Goal: Task Accomplishment & Management: Complete application form

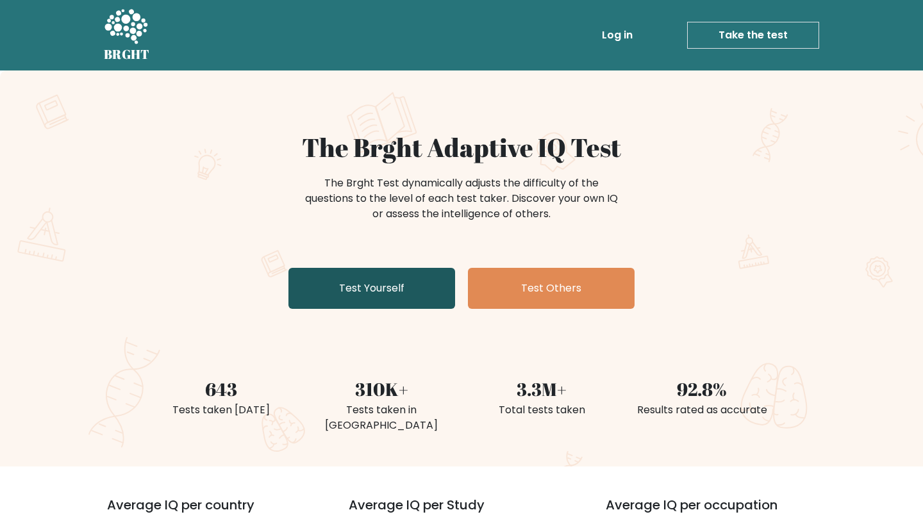
click at [381, 285] on link "Test Yourself" at bounding box center [371, 288] width 167 height 41
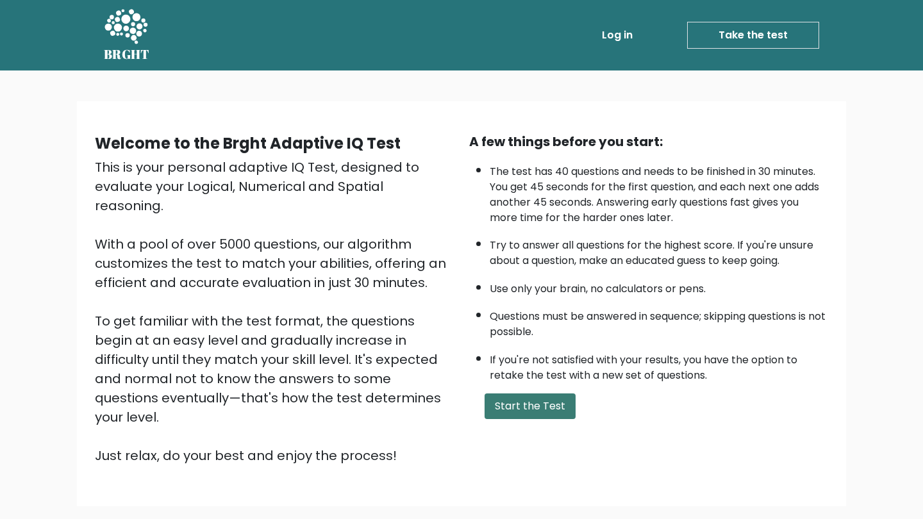
click at [551, 419] on button "Start the Test" at bounding box center [530, 407] width 91 height 26
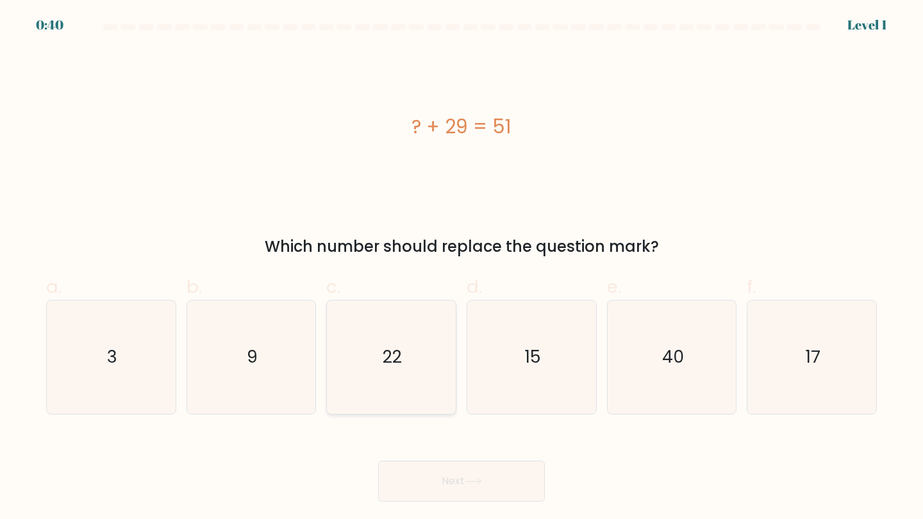
click at [367, 406] on icon "22" at bounding box center [391, 357] width 113 height 113
click at [462, 268] on input "c. 22" at bounding box center [462, 264] width 1 height 8
radio input "true"
click at [448, 473] on button "Next" at bounding box center [461, 481] width 167 height 41
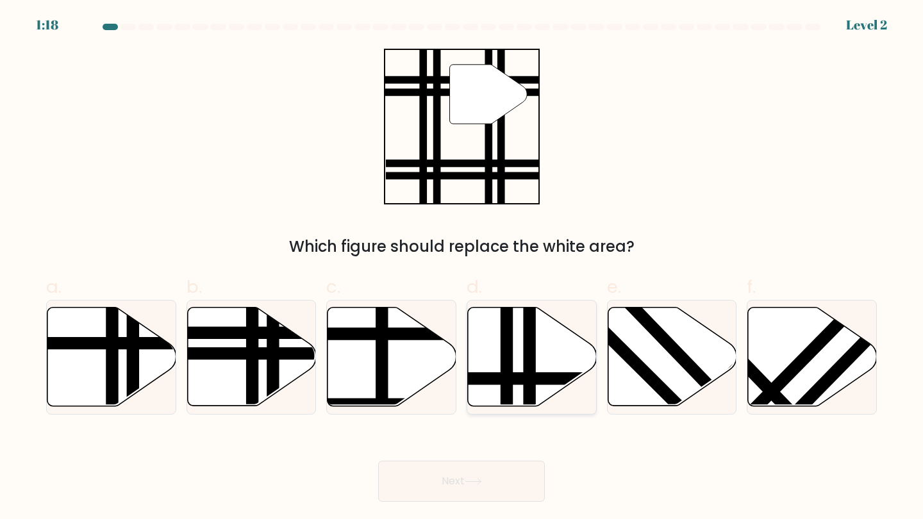
click at [517, 347] on icon at bounding box center [532, 357] width 129 height 99
click at [462, 268] on input "d." at bounding box center [462, 264] width 1 height 8
radio input "true"
click at [242, 364] on icon at bounding box center [251, 357] width 129 height 99
click at [462, 268] on input "b." at bounding box center [462, 264] width 1 height 8
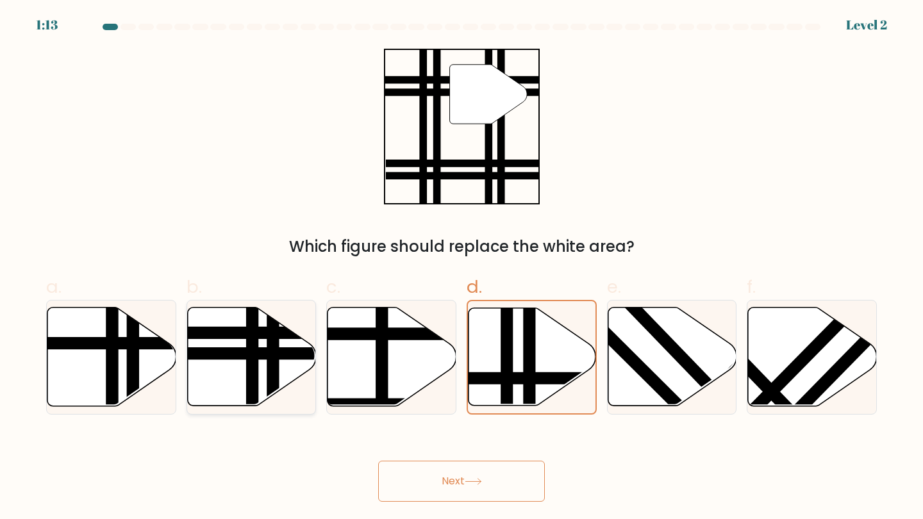
radio input "true"
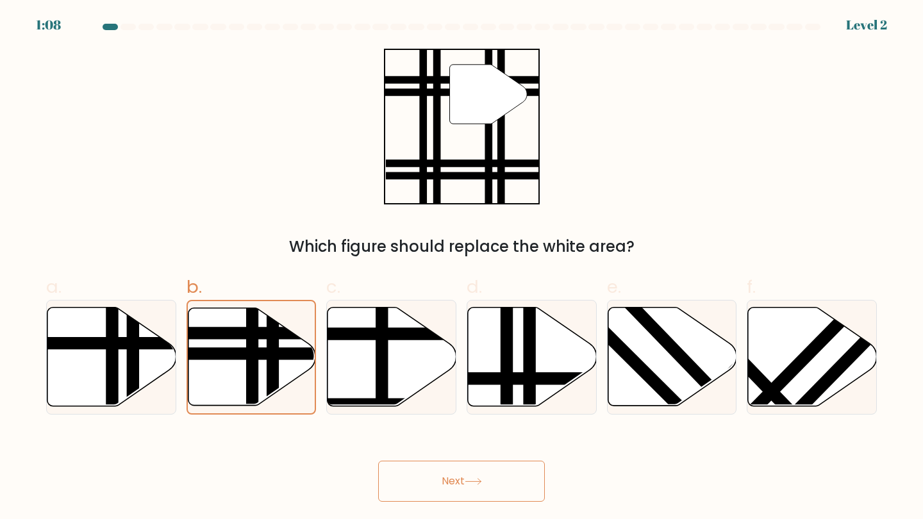
click at [492, 478] on button "Next" at bounding box center [461, 481] width 167 height 41
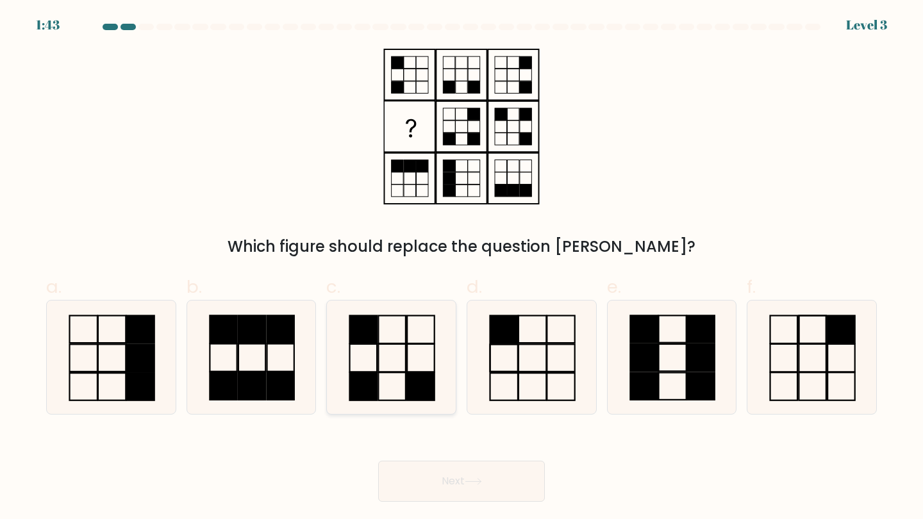
click at [382, 336] on icon at bounding box center [391, 357] width 113 height 113
click at [462, 268] on input "c." at bounding box center [462, 264] width 1 height 8
radio input "true"
click at [461, 463] on button "Next" at bounding box center [461, 481] width 167 height 41
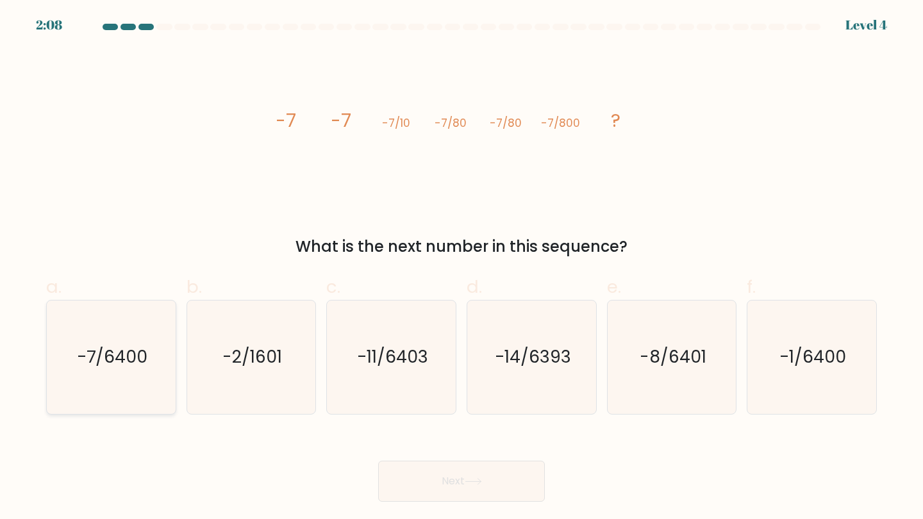
click at [104, 408] on icon "-7/6400" at bounding box center [110, 357] width 113 height 113
click at [462, 268] on input "a. -7/6400" at bounding box center [462, 264] width 1 height 8
radio input "true"
click at [506, 483] on button "Next" at bounding box center [461, 481] width 167 height 41
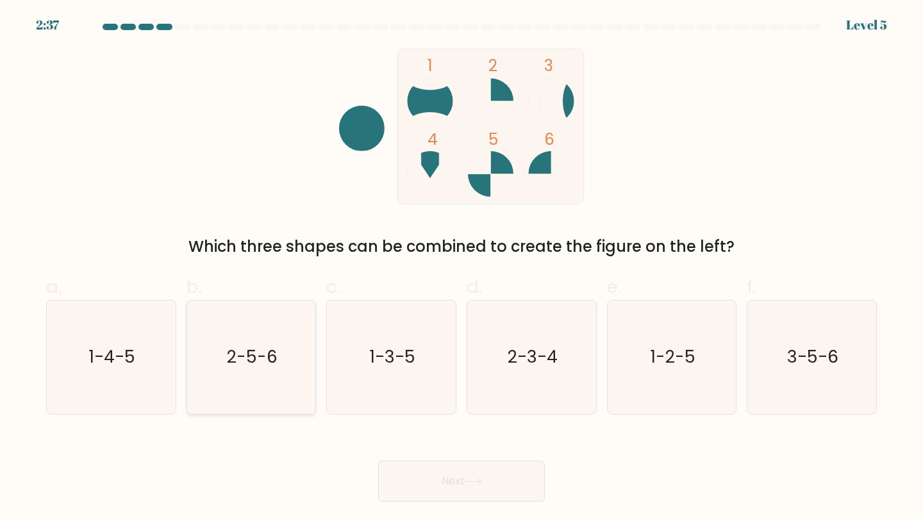
click at [255, 362] on text "2-5-6" at bounding box center [252, 358] width 51 height 24
click at [462, 268] on input "b. 2-5-6" at bounding box center [462, 264] width 1 height 8
radio input "true"
click at [469, 472] on button "Next" at bounding box center [461, 481] width 167 height 41
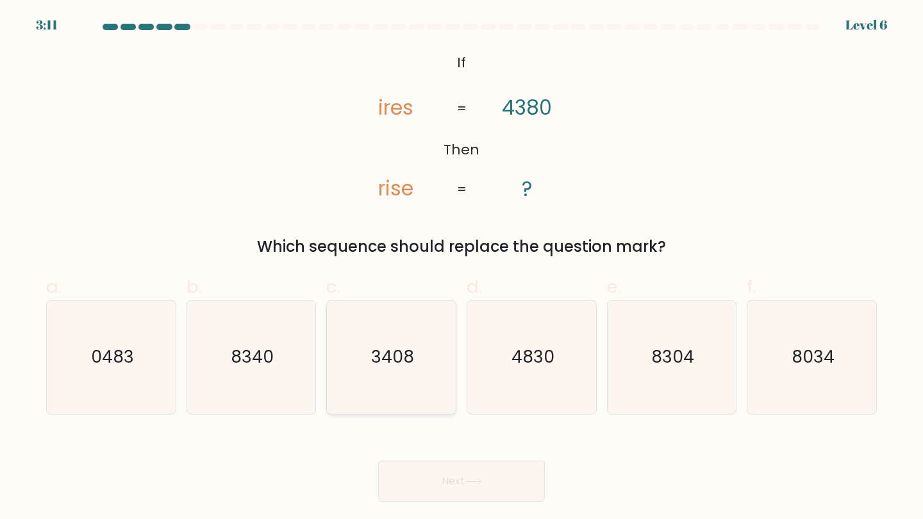
click at [416, 331] on icon "3408" at bounding box center [391, 357] width 113 height 113
click at [462, 268] on input "c. 3408" at bounding box center [462, 264] width 1 height 8
radio input "true"
click at [460, 479] on button "Next" at bounding box center [461, 481] width 167 height 41
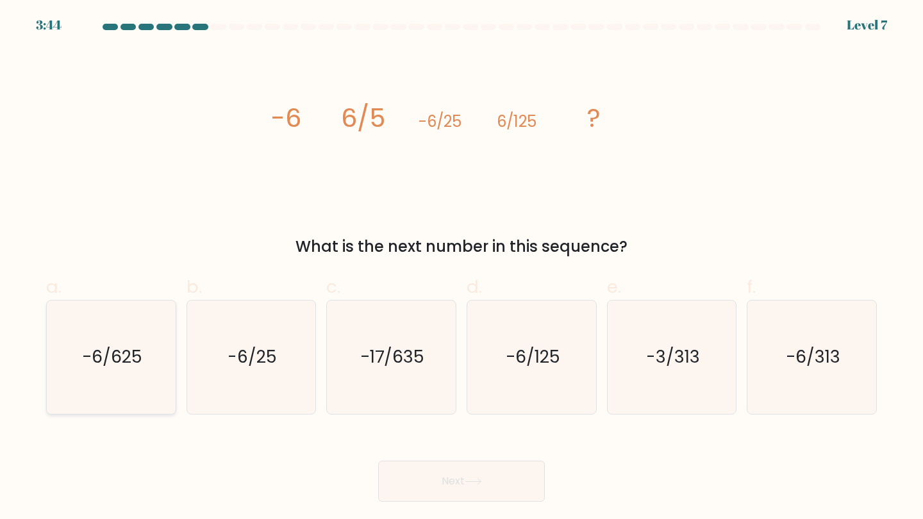
click at [108, 381] on icon "-6/625" at bounding box center [110, 357] width 113 height 113
click at [462, 268] on input "a. -6/625" at bounding box center [462, 264] width 1 height 8
radio input "true"
click at [476, 490] on button "Next" at bounding box center [461, 481] width 167 height 41
click at [469, 490] on button "Next" at bounding box center [461, 481] width 167 height 41
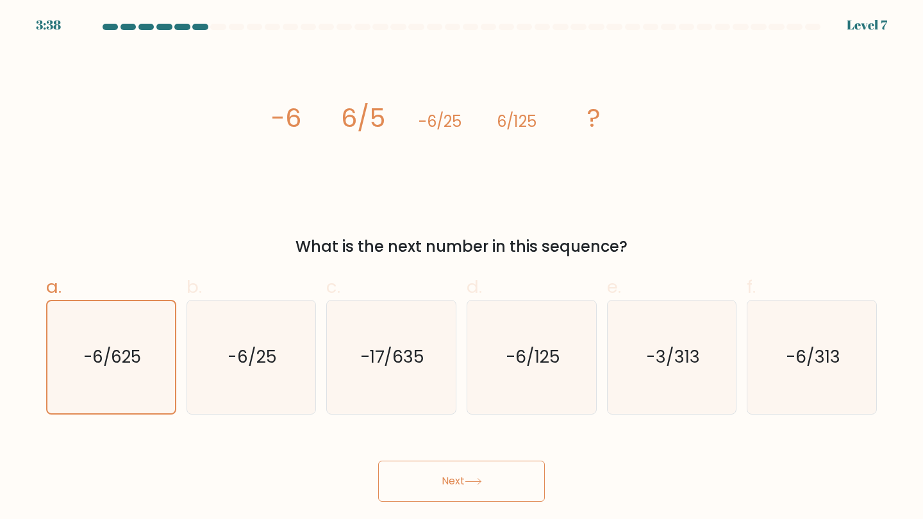
click at [466, 485] on button "Next" at bounding box center [461, 481] width 167 height 41
click at [447, 493] on button "Next" at bounding box center [461, 481] width 167 height 41
click at [119, 355] on text "-6/625" at bounding box center [112, 357] width 58 height 23
click at [462, 268] on input "a. -6/625" at bounding box center [462, 264] width 1 height 8
click at [436, 499] on button "Next" at bounding box center [461, 481] width 167 height 41
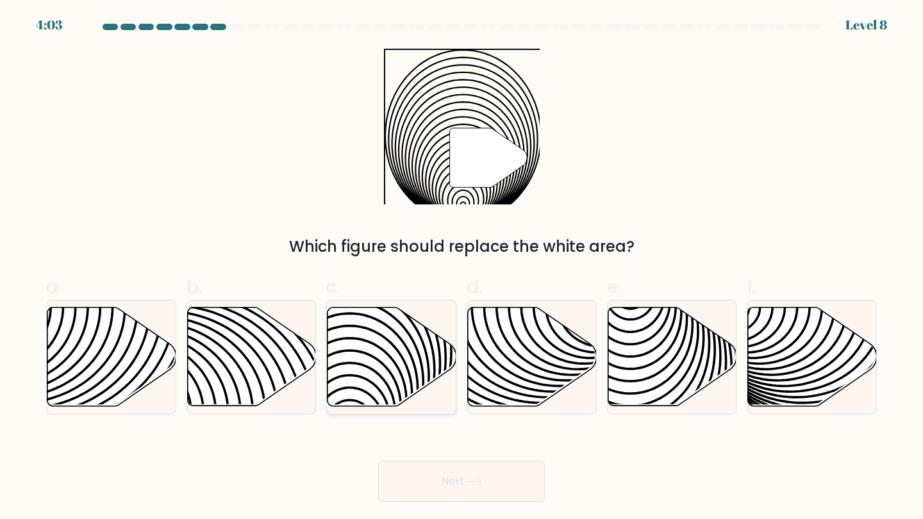
click at [419, 380] on icon at bounding box center [392, 357] width 129 height 99
click at [462, 268] on input "c." at bounding box center [462, 264] width 1 height 8
radio input "true"
click at [439, 482] on button "Next" at bounding box center [461, 481] width 167 height 41
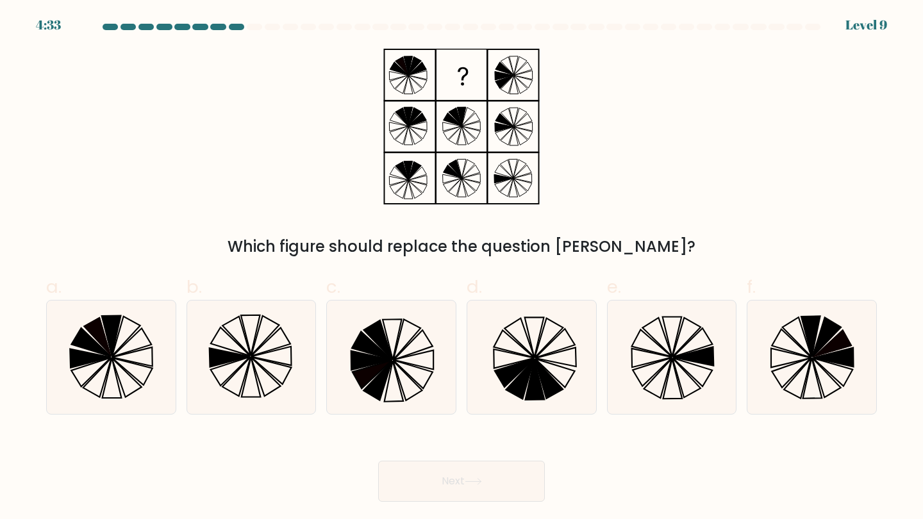
drag, startPoint x: 495, startPoint y: 472, endPoint x: 401, endPoint y: 212, distance: 276.6
click at [401, 212] on form at bounding box center [461, 263] width 923 height 478
click at [135, 330] on icon at bounding box center [126, 337] width 28 height 40
click at [462, 268] on input "a." at bounding box center [462, 264] width 1 height 8
radio input "true"
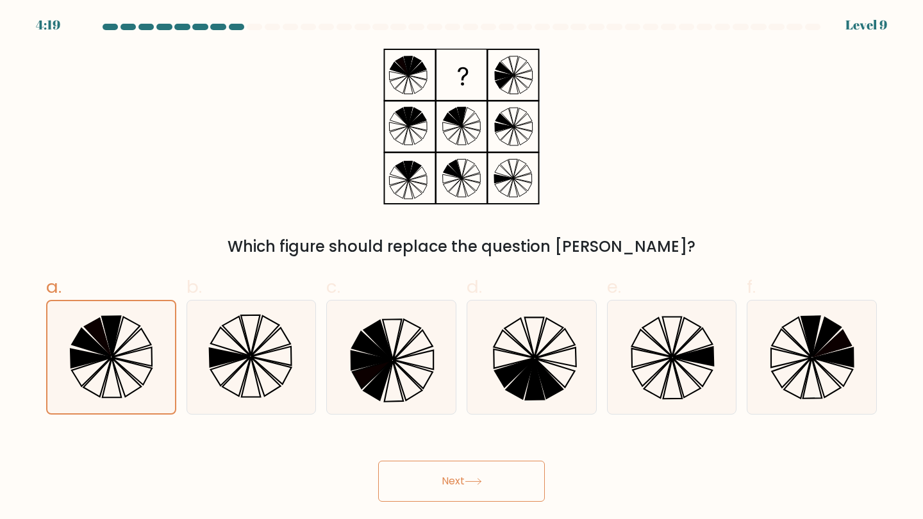
click at [501, 491] on button "Next" at bounding box center [461, 481] width 167 height 41
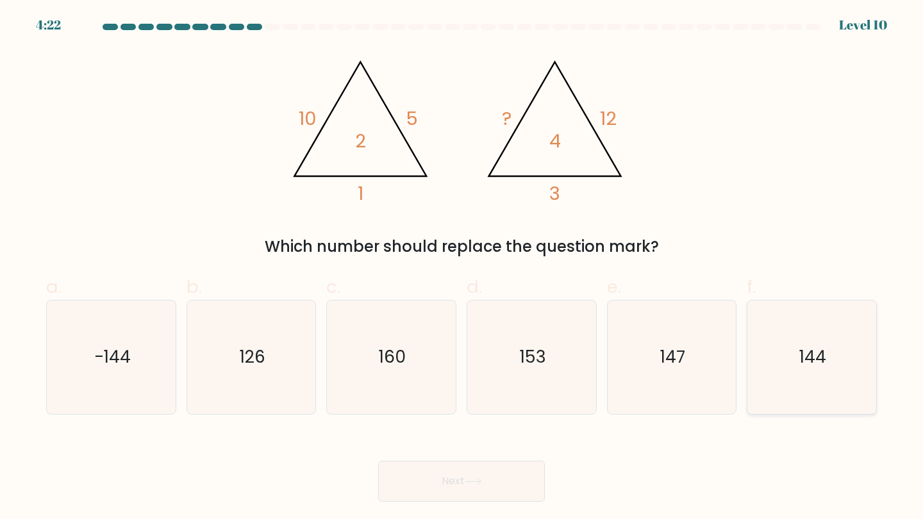
click at [783, 364] on icon "144" at bounding box center [811, 357] width 113 height 113
click at [462, 268] on input "f. 144" at bounding box center [462, 264] width 1 height 8
radio input "true"
click at [508, 485] on button "Next" at bounding box center [461, 481] width 167 height 41
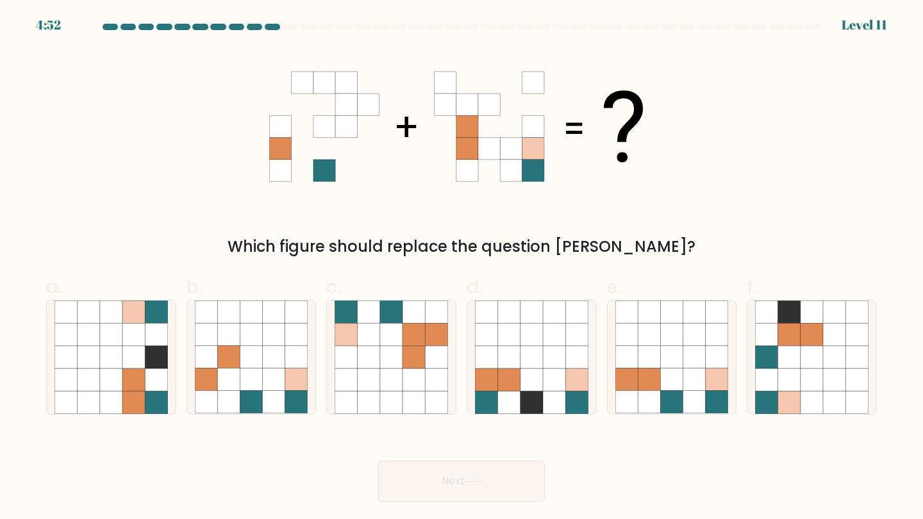
click at [270, 87] on icon at bounding box center [280, 83] width 22 height 22
click at [292, 87] on icon at bounding box center [303, 83] width 22 height 22
click at [316, 87] on icon at bounding box center [324, 83] width 22 height 22
click at [349, 87] on icon at bounding box center [346, 83] width 22 height 22
click at [369, 87] on icon at bounding box center [368, 83] width 22 height 22
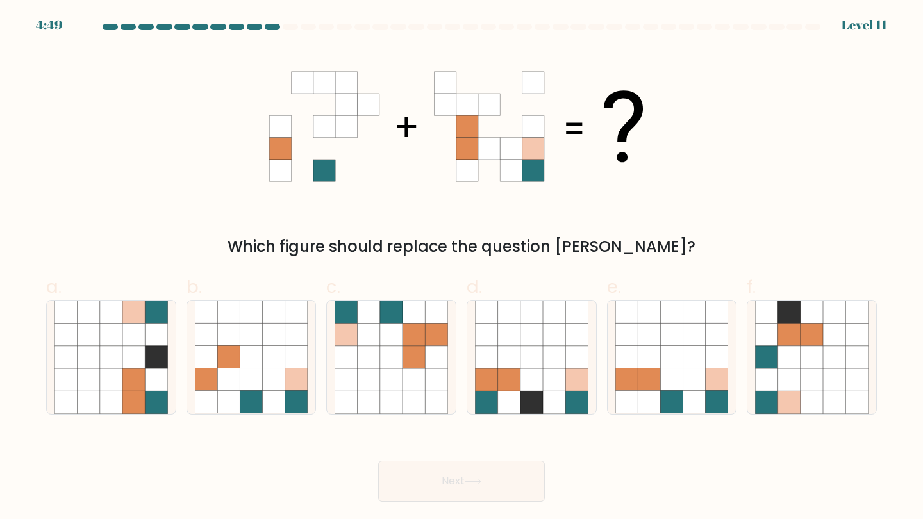
click at [439, 86] on icon at bounding box center [445, 83] width 22 height 22
click at [468, 83] on icon at bounding box center [467, 83] width 22 height 22
click at [483, 84] on icon at bounding box center [489, 83] width 22 height 22
click at [503, 83] on icon at bounding box center [511, 83] width 22 height 22
click at [530, 76] on icon at bounding box center [533, 83] width 22 height 22
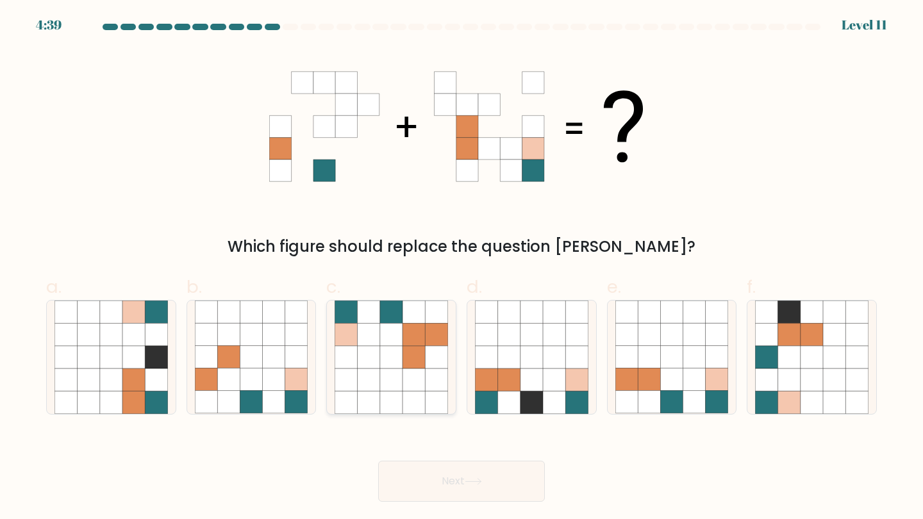
click at [400, 365] on icon at bounding box center [391, 357] width 22 height 22
click at [462, 268] on input "c." at bounding box center [462, 264] width 1 height 8
radio input "true"
click at [451, 460] on div "Next" at bounding box center [461, 466] width 846 height 72
click at [451, 483] on button "Next" at bounding box center [461, 481] width 167 height 41
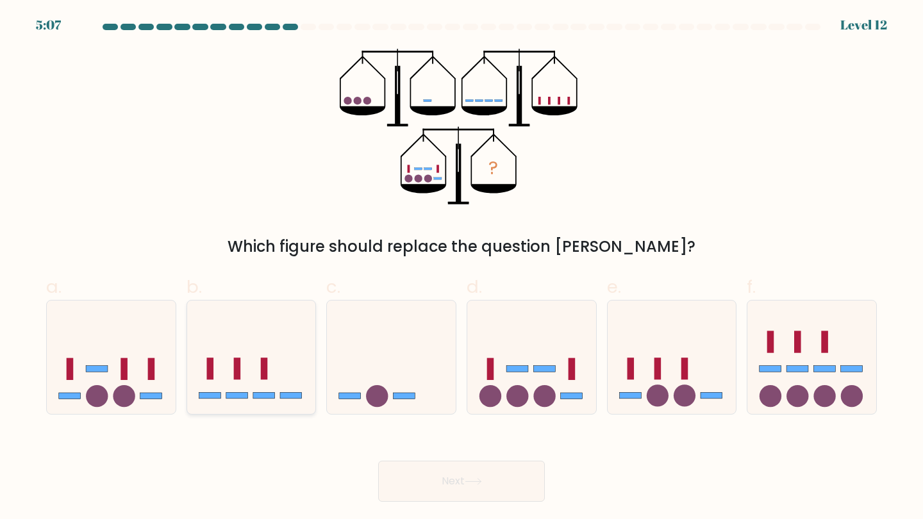
click at [297, 367] on icon at bounding box center [251, 357] width 129 height 106
click at [462, 268] on input "b." at bounding box center [462, 264] width 1 height 8
radio input "true"
click at [424, 372] on icon at bounding box center [391, 357] width 129 height 106
click at [462, 268] on input "c." at bounding box center [462, 264] width 1 height 8
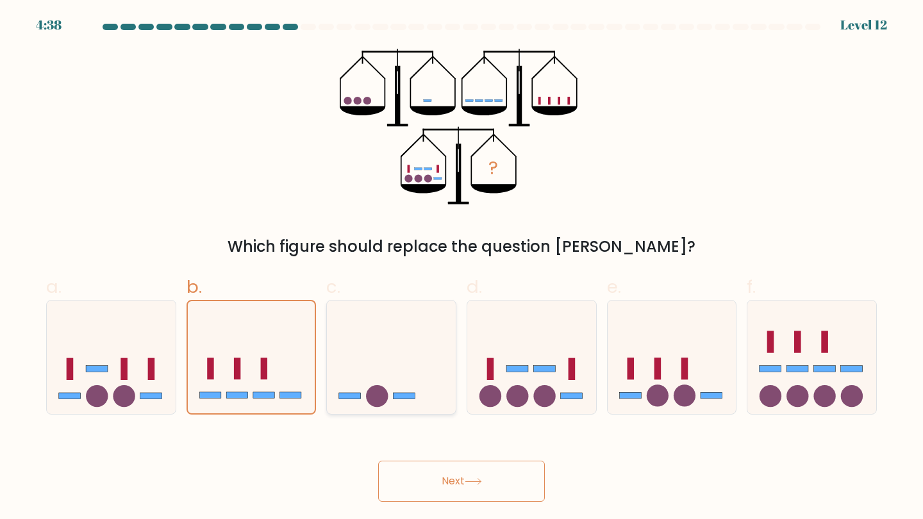
radio input "true"
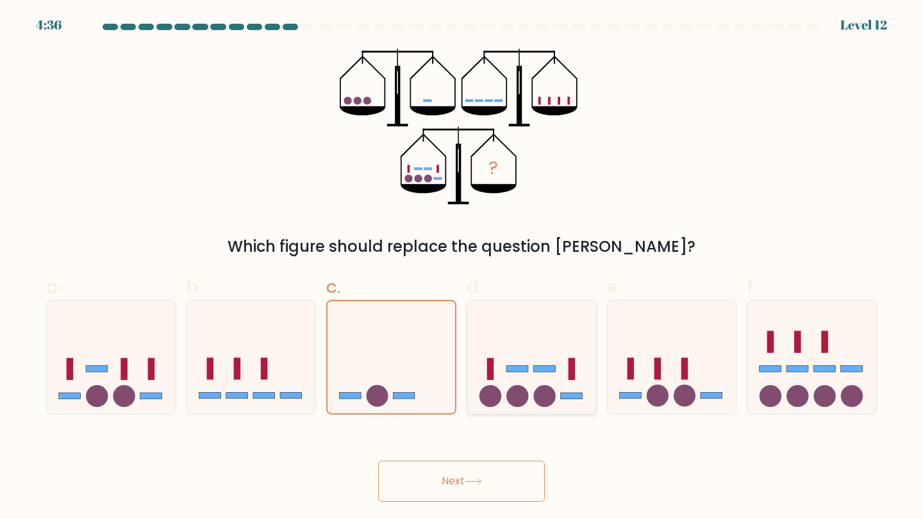
click at [564, 354] on icon at bounding box center [531, 357] width 129 height 106
click at [462, 268] on input "d." at bounding box center [462, 264] width 1 height 8
radio input "true"
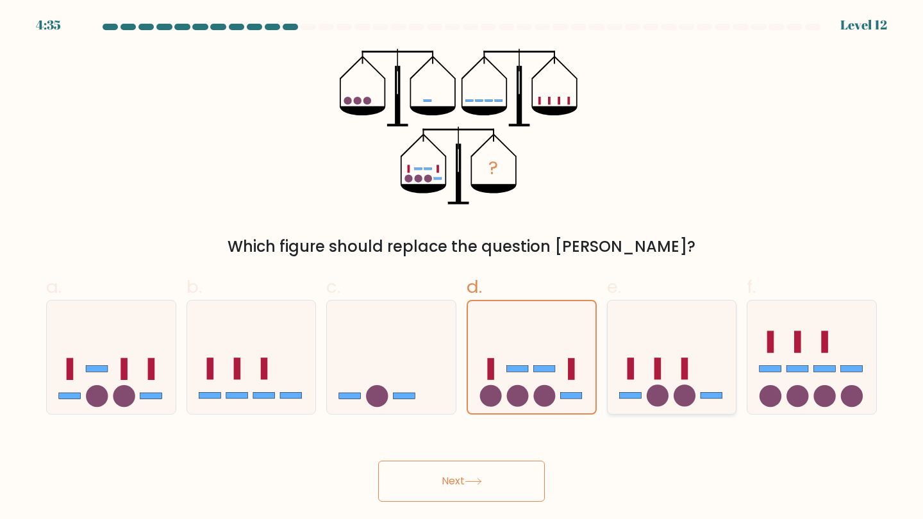
click at [631, 356] on icon at bounding box center [672, 357] width 129 height 106
click at [462, 268] on input "e." at bounding box center [462, 264] width 1 height 8
radio input "true"
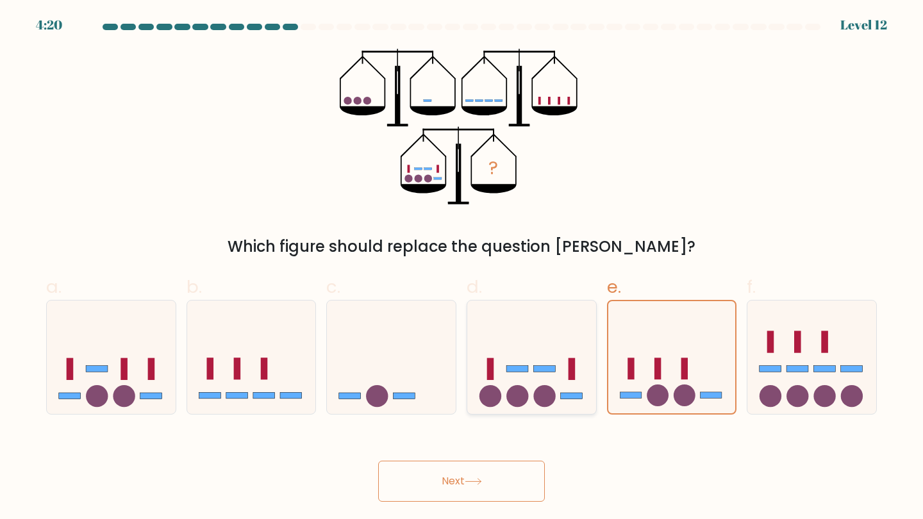
click at [580, 353] on icon at bounding box center [531, 357] width 129 height 106
click at [462, 268] on input "d." at bounding box center [462, 264] width 1 height 8
radio input "true"
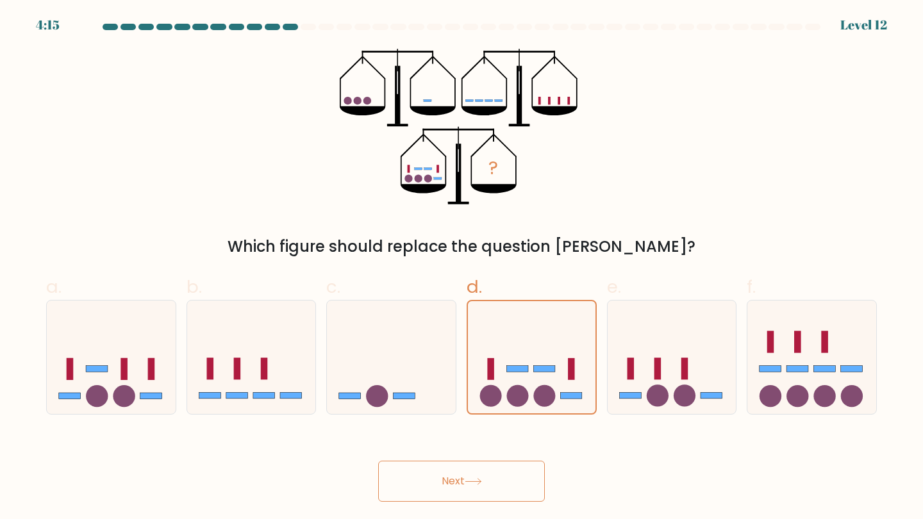
click at [487, 497] on button "Next" at bounding box center [461, 481] width 167 height 41
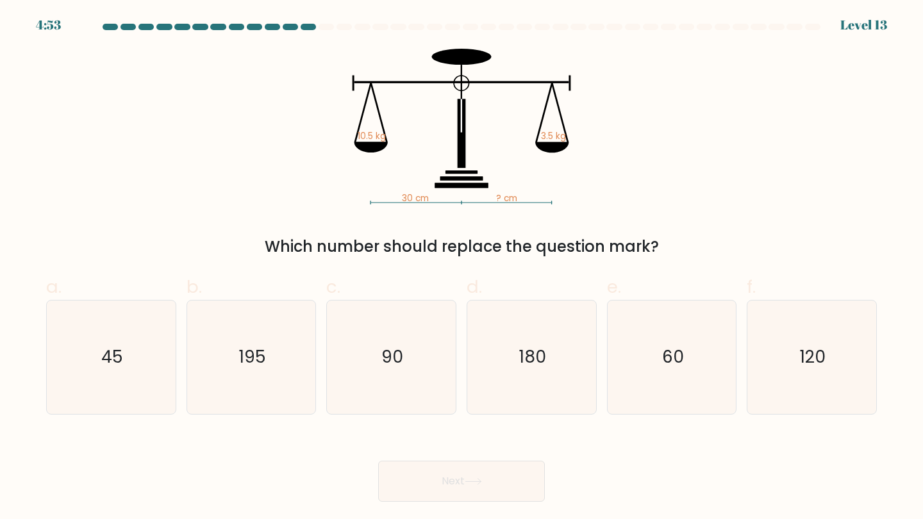
click at [462, 75] on rect at bounding box center [461, 82] width 1 height 34
click at [378, 83] on icon "30 cm ? cm 10.5 kg 3.5 kg" at bounding box center [461, 127] width 385 height 156
click at [403, 178] on icon "30 cm ? cm 10.5 kg 3.5 kg" at bounding box center [461, 127] width 385 height 156
drag, startPoint x: 530, startPoint y: 141, endPoint x: 546, endPoint y: 131, distance: 19.2
click at [546, 131] on icon "30 cm ? cm 10.5 kg 3.5 kg" at bounding box center [461, 127] width 385 height 156
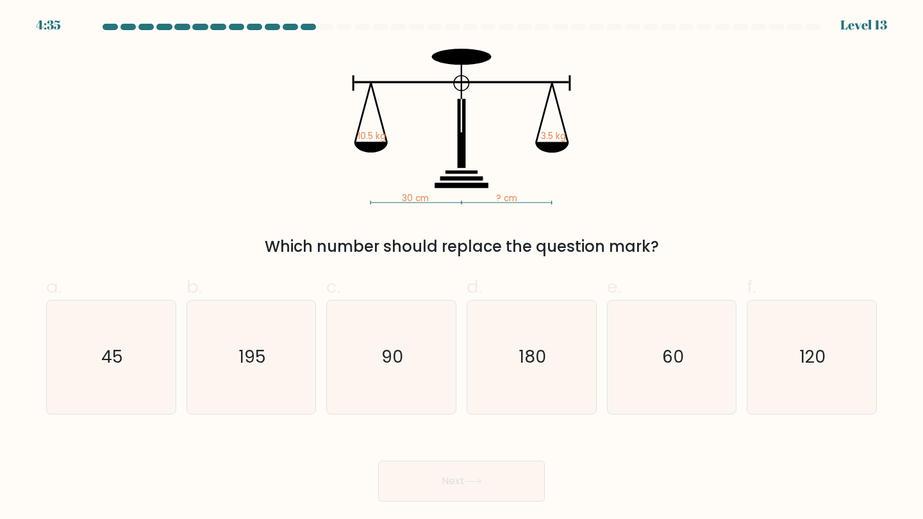
click at [503, 129] on icon "30 cm ? cm 10.5 kg 3.5 kg" at bounding box center [461, 127] width 385 height 156
click at [367, 124] on icon "30 cm ? cm 10.5 kg 3.5 kg" at bounding box center [461, 127] width 385 height 156
click at [373, 176] on icon "30 cm ? cm 10.5 kg 3.5 kg" at bounding box center [461, 127] width 385 height 156
click at [367, 374] on icon "90" at bounding box center [391, 357] width 113 height 113
click at [462, 268] on input "c. 90" at bounding box center [462, 264] width 1 height 8
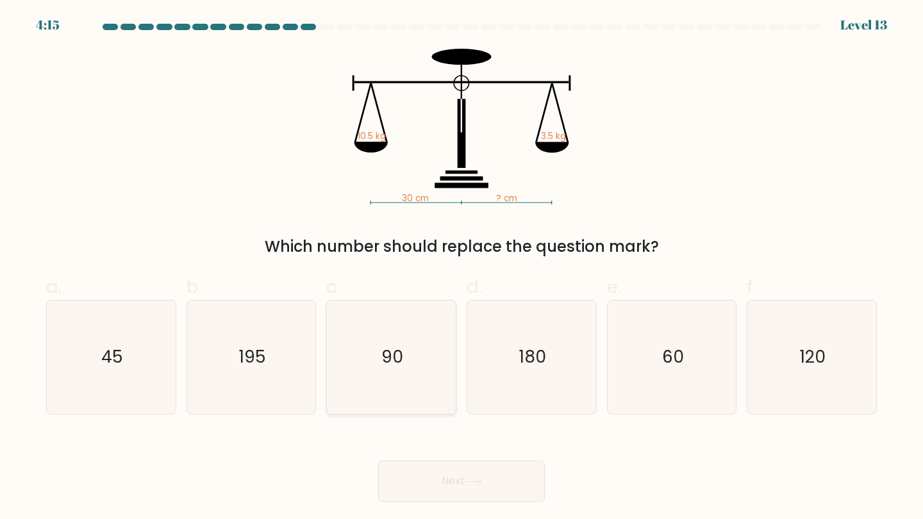
radio input "true"
click at [462, 478] on button "Next" at bounding box center [461, 481] width 167 height 41
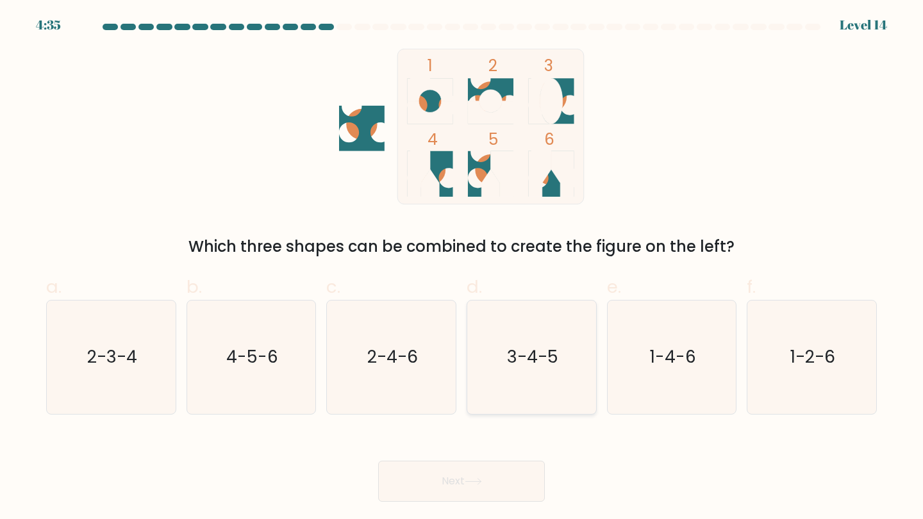
click at [532, 348] on text "3-4-5" at bounding box center [532, 358] width 51 height 24
click at [462, 268] on input "d. 3-4-5" at bounding box center [462, 264] width 1 height 8
radio input "true"
click at [490, 496] on button "Next" at bounding box center [461, 481] width 167 height 41
click at [490, 490] on button "Next" at bounding box center [461, 481] width 167 height 41
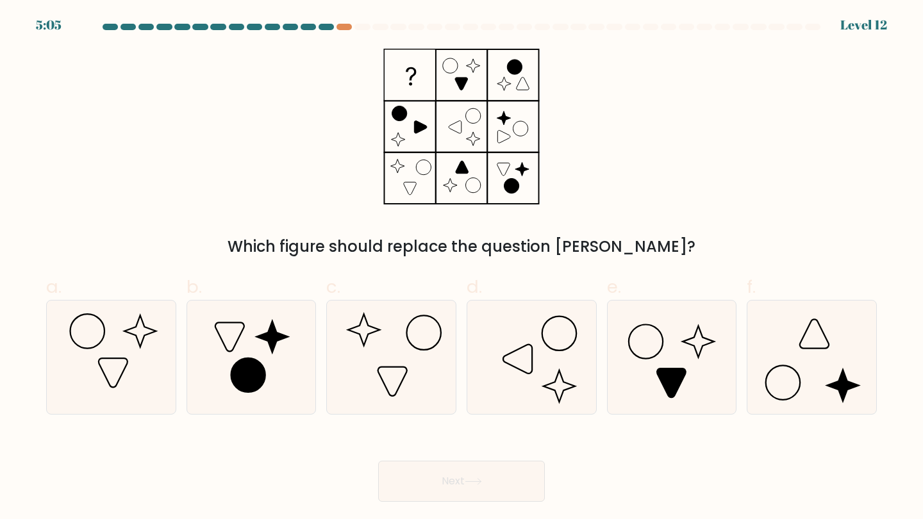
click at [392, 106] on icon at bounding box center [461, 127] width 160 height 156
click at [408, 116] on icon at bounding box center [461, 127] width 160 height 156
click at [464, 83] on icon at bounding box center [461, 84] width 13 height 13
click at [506, 71] on icon at bounding box center [461, 127] width 160 height 156
click at [476, 65] on icon at bounding box center [461, 127] width 160 height 156
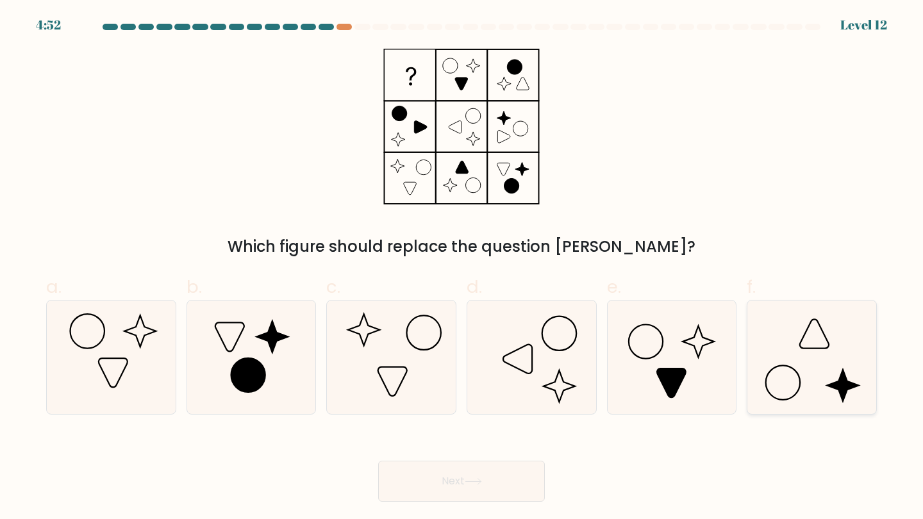
click at [794, 351] on icon at bounding box center [811, 357] width 113 height 113
click at [462, 268] on input "f." at bounding box center [462, 264] width 1 height 8
radio input "true"
click at [510, 464] on button "Next" at bounding box center [461, 481] width 167 height 41
click at [506, 486] on button "Next" at bounding box center [461, 481] width 167 height 41
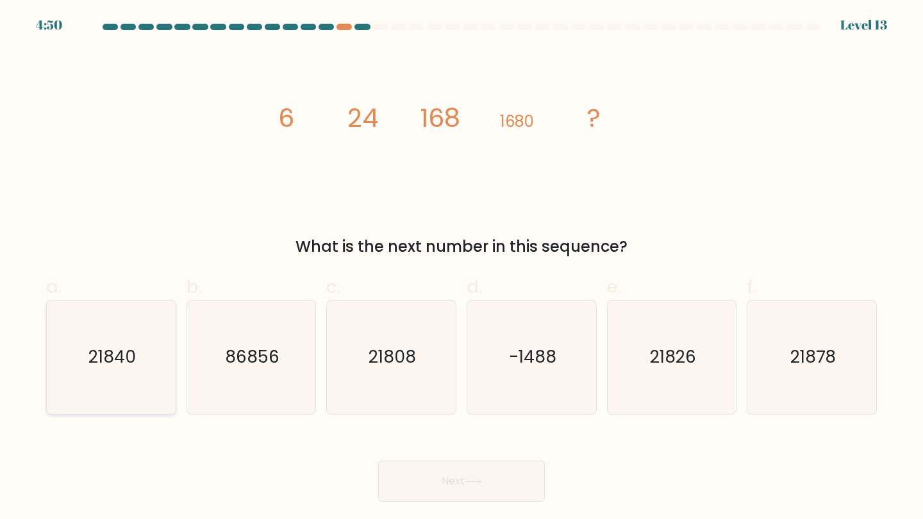
click at [128, 374] on icon "21840" at bounding box center [110, 357] width 113 height 113
click at [462, 268] on input "a. 21840" at bounding box center [462, 264] width 1 height 8
radio input "true"
click at [467, 471] on button "Next" at bounding box center [461, 481] width 167 height 41
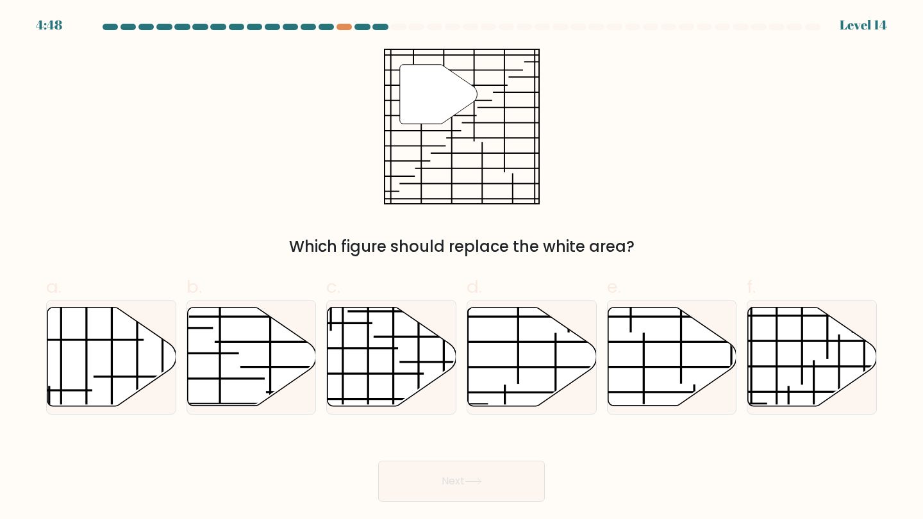
click at [464, 475] on button "Next" at bounding box center [461, 481] width 167 height 41
click at [364, 205] on div "" Which figure should replace the white area?" at bounding box center [461, 154] width 846 height 210
click at [542, 328] on icon at bounding box center [532, 357] width 129 height 99
click at [462, 268] on input "d." at bounding box center [462, 264] width 1 height 8
radio input "true"
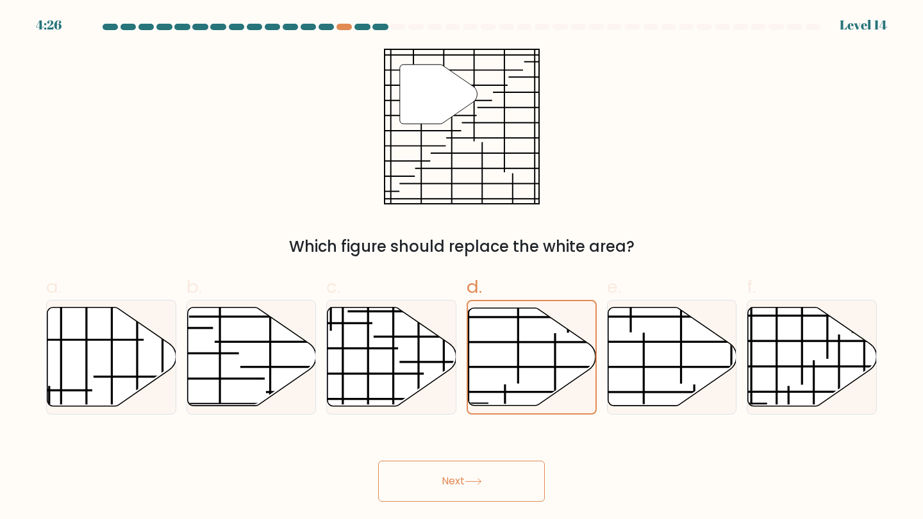
click at [503, 489] on button "Next" at bounding box center [461, 481] width 167 height 41
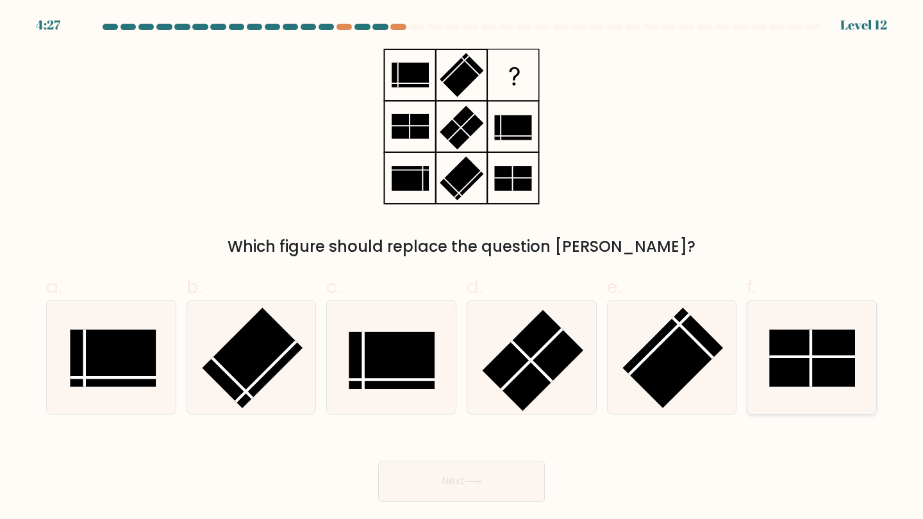
click at [755, 381] on icon at bounding box center [811, 357] width 113 height 113
click at [462, 268] on input "f." at bounding box center [462, 264] width 1 height 8
radio input "true"
click at [468, 478] on icon at bounding box center [473, 481] width 17 height 7
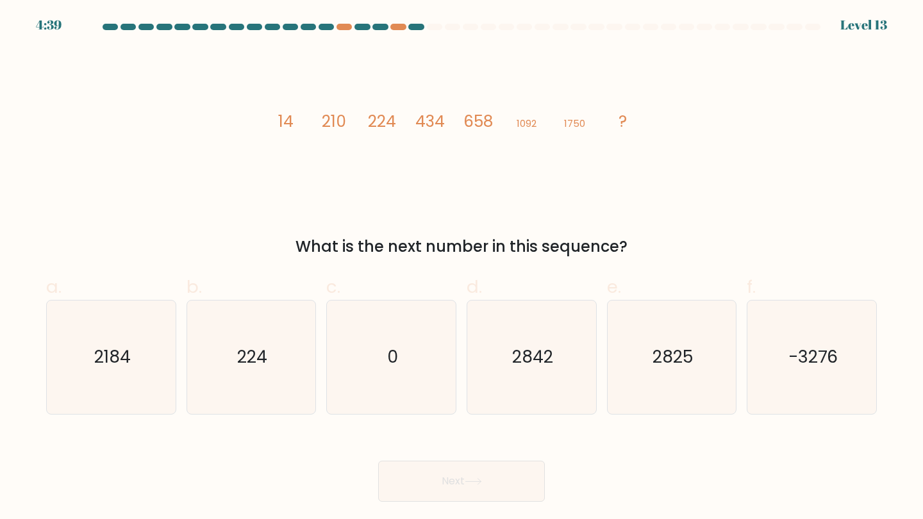
drag, startPoint x: 278, startPoint y: 126, endPoint x: 307, endPoint y: 125, distance: 28.9
click at [307, 125] on icon "image/svg+xml 14 210 224 434 658 1092 1750 ?" at bounding box center [461, 127] width 385 height 156
drag, startPoint x: 317, startPoint y: 123, endPoint x: 351, endPoint y: 116, distance: 35.3
click at [351, 116] on icon "image/svg+xml 14 210 224 434 658 1092 1750 ?" at bounding box center [461, 127] width 385 height 156
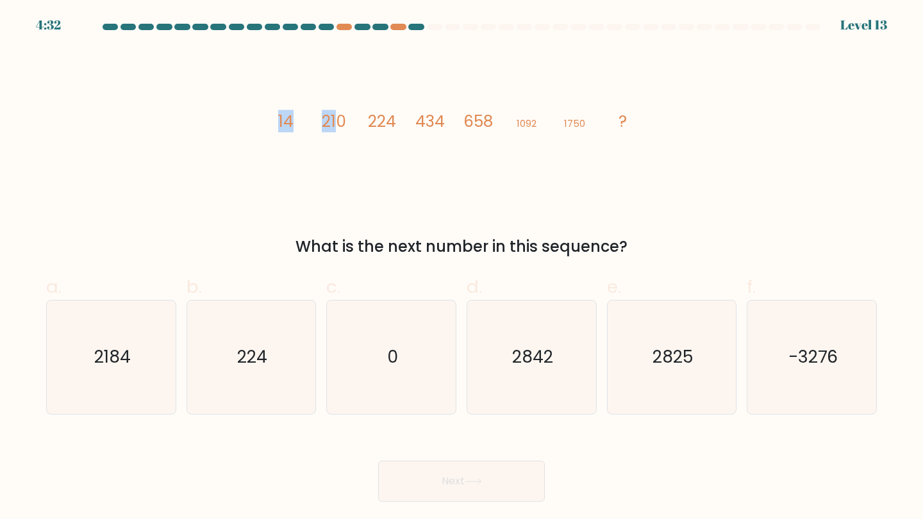
drag, startPoint x: 349, startPoint y: 122, endPoint x: 335, endPoint y: 122, distance: 14.8
click at [335, 122] on icon "image/svg+xml 14 210 224 434 658 1092 1750 ?" at bounding box center [461, 127] width 385 height 156
click at [335, 122] on tspan "210" at bounding box center [334, 121] width 24 height 22
drag, startPoint x: 324, startPoint y: 120, endPoint x: 353, endPoint y: 119, distance: 28.9
click at [353, 119] on icon "image/svg+xml 14 210 224 434 658 1092 1750 ?" at bounding box center [461, 127] width 385 height 156
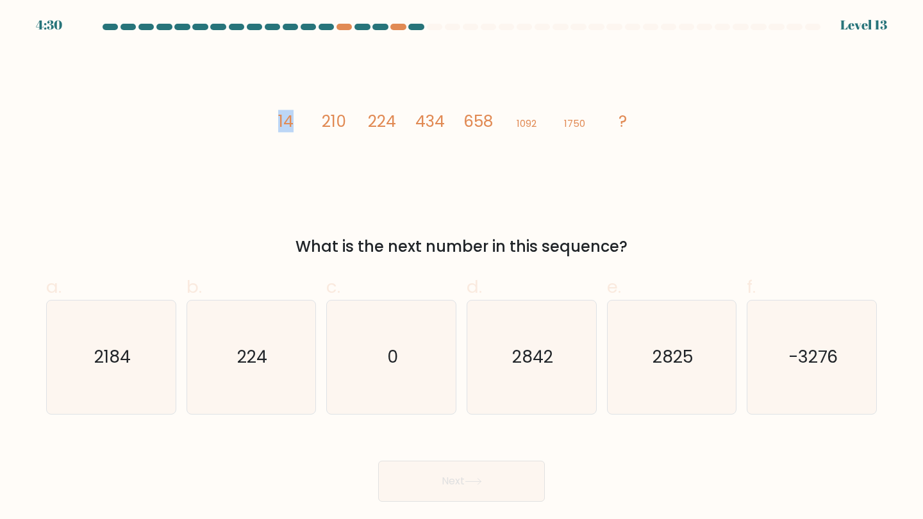
click at [353, 119] on icon "image/svg+xml 14 210 224 434 658 1092 1750 ?" at bounding box center [461, 127] width 385 height 156
drag, startPoint x: 368, startPoint y: 117, endPoint x: 408, endPoint y: 117, distance: 39.7
click at [408, 117] on icon "image/svg+xml 14 210 224 434 658 1092 1750 ?" at bounding box center [461, 127] width 385 height 156
drag, startPoint x: 324, startPoint y: 117, endPoint x: 347, endPoint y: 117, distance: 23.1
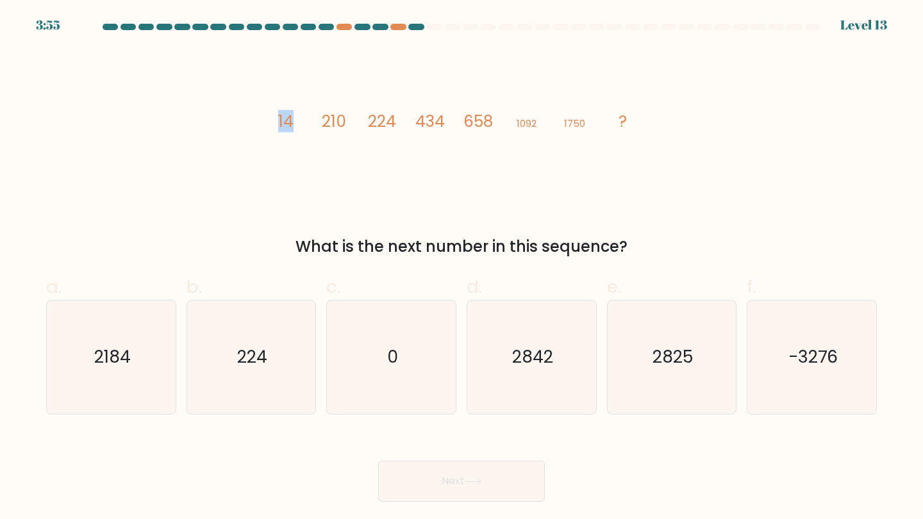
click at [347, 117] on icon "image/svg+xml 14 210 224 434 658 1092 1750 ?" at bounding box center [461, 127] width 385 height 156
click at [397, 119] on icon "image/svg+xml 14 210 224 434 658 1092 1750 ?" at bounding box center [461, 127] width 385 height 156
drag, startPoint x: 417, startPoint y: 123, endPoint x: 464, endPoint y: 124, distance: 46.2
click at [464, 124] on g "14 210 224 434 658 1092 1750 ?" at bounding box center [452, 121] width 349 height 22
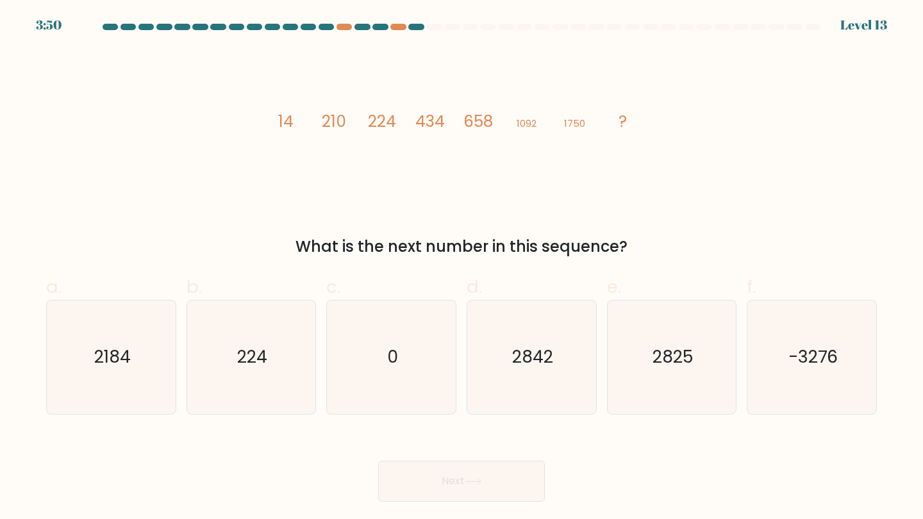
click at [464, 124] on tspan "658" at bounding box center [478, 121] width 29 height 22
click at [296, 117] on icon "image/svg+xml 14 210 224 434 658 1092 1750 ?" at bounding box center [461, 127] width 385 height 156
drag, startPoint x: 466, startPoint y: 126, endPoint x: 497, endPoint y: 124, distance: 31.5
click at [497, 124] on icon "image/svg+xml 14 210 224 434 658 1092 1750 ?" at bounding box center [461, 127] width 385 height 156
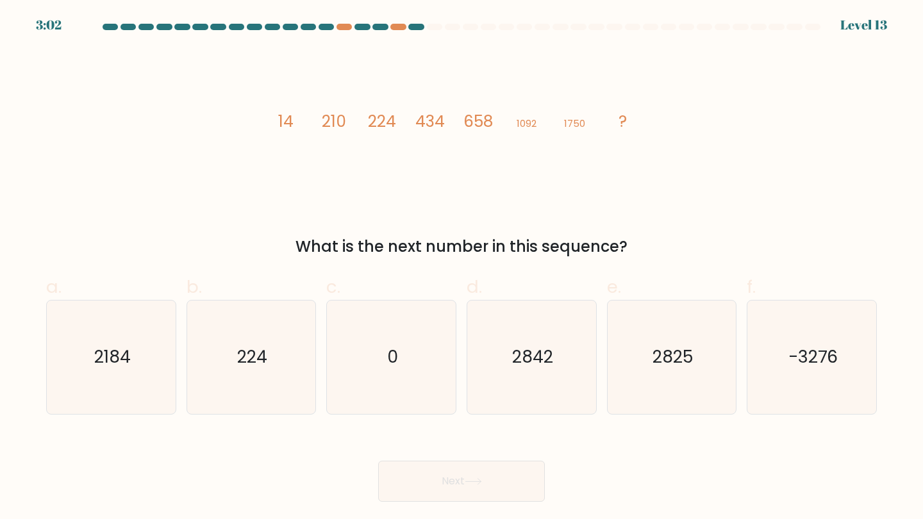
drag, startPoint x: 514, startPoint y: 126, endPoint x: 543, endPoint y: 124, distance: 29.0
click at [543, 124] on icon "image/svg+xml 14 210 224 434 658 1092 1750 ?" at bounding box center [461, 127] width 385 height 156
drag, startPoint x: 571, startPoint y: 121, endPoint x: 606, endPoint y: 121, distance: 35.3
click at [606, 121] on icon "image/svg+xml 14 210 224 434 658 1092 1750 ?" at bounding box center [461, 127] width 385 height 156
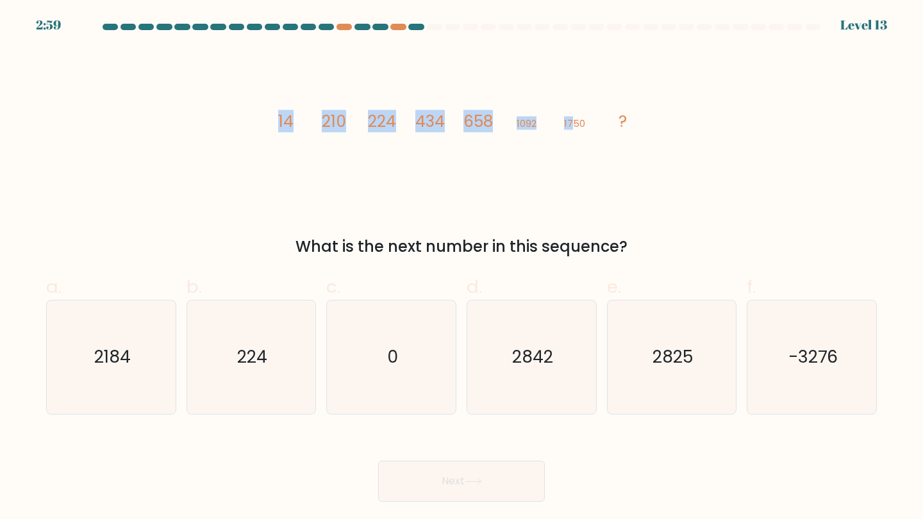
click at [571, 124] on tspan "1750" at bounding box center [574, 123] width 21 height 13
drag, startPoint x: 562, startPoint y: 122, endPoint x: 578, endPoint y: 122, distance: 16.0
click at [578, 122] on icon "image/svg+xml 14 210 224 434 658 1092 1750 ?" at bounding box center [461, 127] width 385 height 156
click at [578, 122] on tspan "1750" at bounding box center [574, 123] width 21 height 13
click at [147, 400] on icon "2184" at bounding box center [110, 357] width 113 height 113
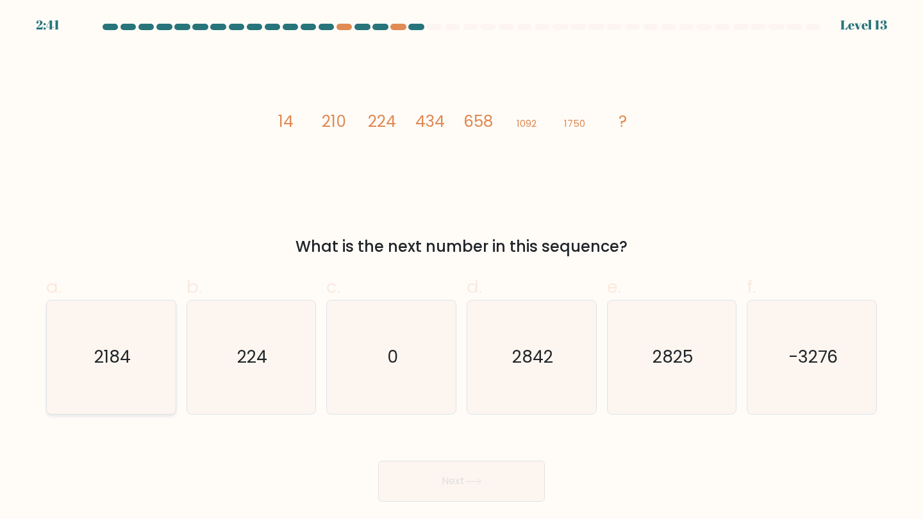
click at [462, 268] on input "a. 2184" at bounding box center [462, 264] width 1 height 8
radio input "true"
click at [512, 476] on button "Next" at bounding box center [461, 481] width 167 height 41
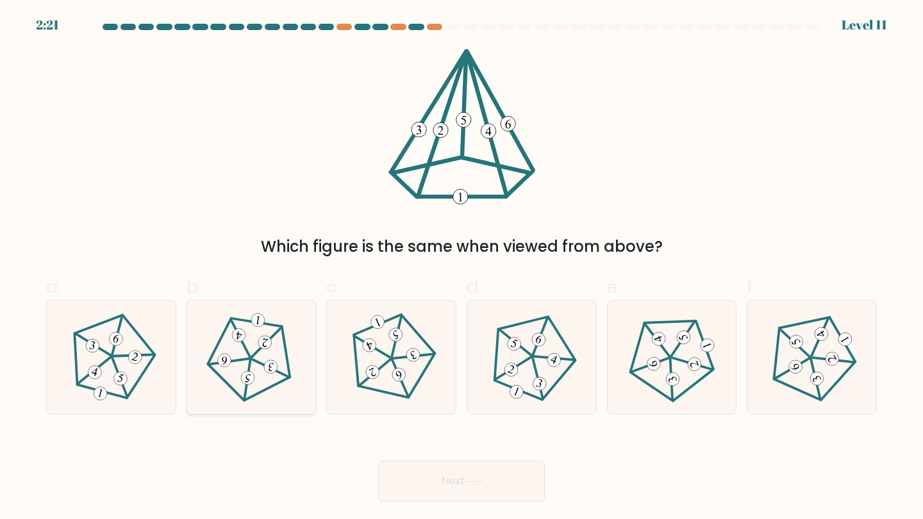
click at [247, 372] on 756 at bounding box center [247, 378] width 15 height 15
click at [462, 268] on input "b." at bounding box center [462, 264] width 1 height 8
radio input "true"
click at [450, 519] on body "2:20 Level 11" at bounding box center [461, 259] width 923 height 519
click at [438, 486] on button "Next" at bounding box center [461, 481] width 167 height 41
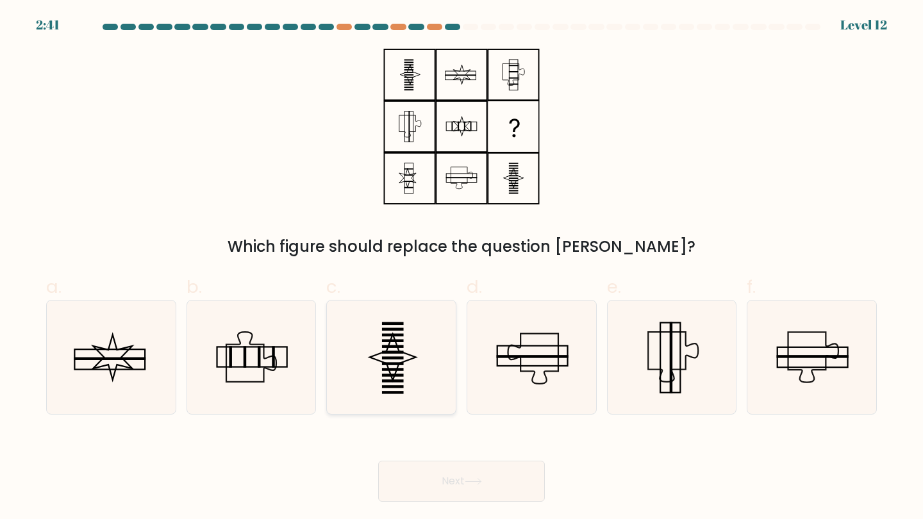
click at [415, 315] on icon at bounding box center [391, 357] width 113 height 113
click at [462, 268] on input "c." at bounding box center [462, 264] width 1 height 8
radio input "true"
click at [441, 465] on button "Next" at bounding box center [461, 481] width 167 height 41
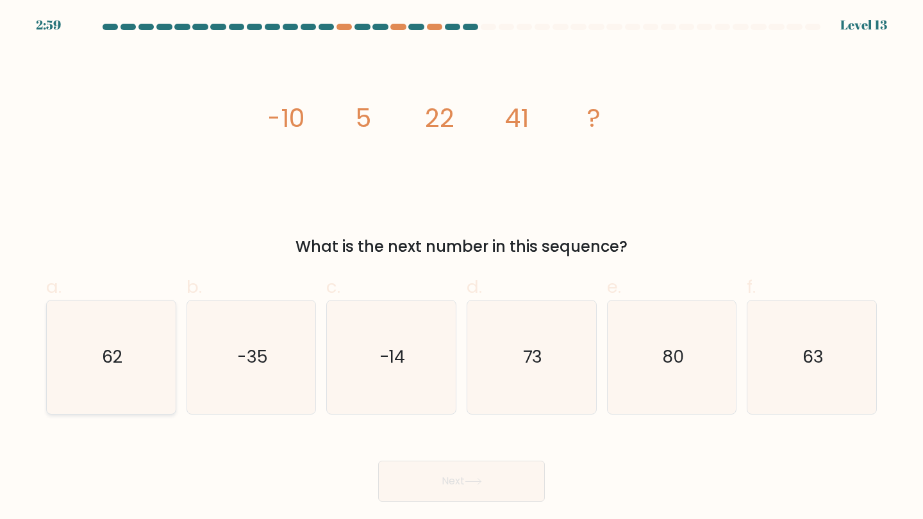
click at [133, 366] on icon "62" at bounding box center [110, 357] width 113 height 113
click at [462, 268] on input "a. 62" at bounding box center [462, 264] width 1 height 8
radio input "true"
click at [423, 471] on button "Next" at bounding box center [461, 481] width 167 height 41
click at [426, 474] on button "Next" at bounding box center [461, 481] width 167 height 41
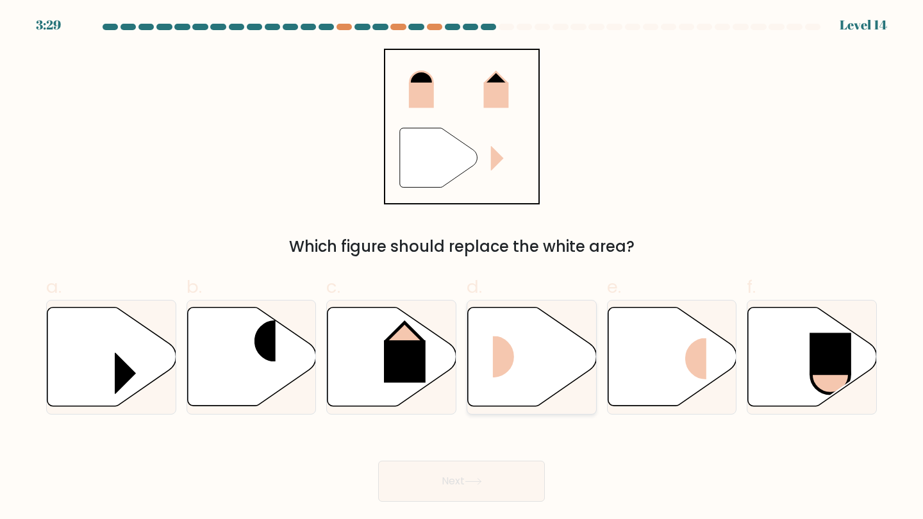
click at [505, 372] on rect at bounding box center [514, 357] width 43 height 42
click at [462, 268] on input "d." at bounding box center [462, 264] width 1 height 8
radio input "true"
click at [481, 469] on button "Next" at bounding box center [461, 481] width 167 height 41
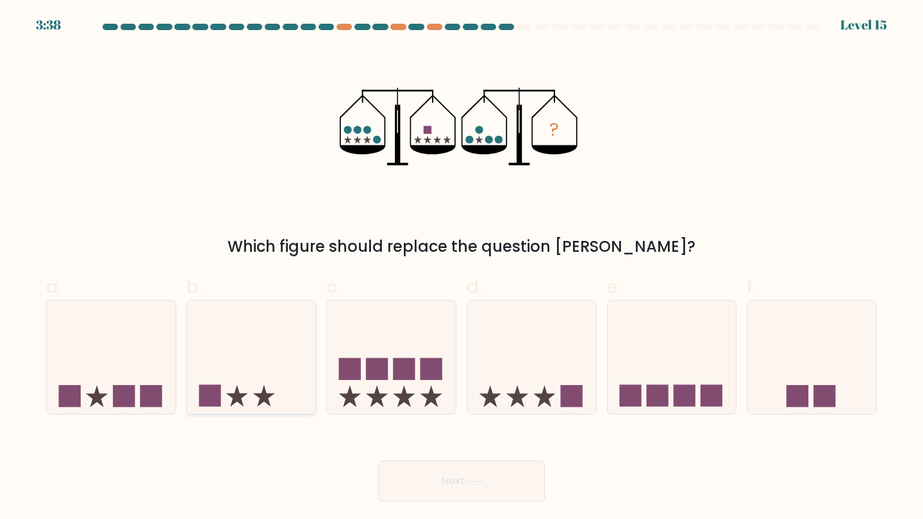
click at [267, 333] on icon at bounding box center [251, 357] width 129 height 106
click at [462, 268] on input "b." at bounding box center [462, 264] width 1 height 8
radio input "true"
click at [403, 459] on div "Next" at bounding box center [461, 466] width 846 height 72
click at [408, 469] on button "Next" at bounding box center [461, 481] width 167 height 41
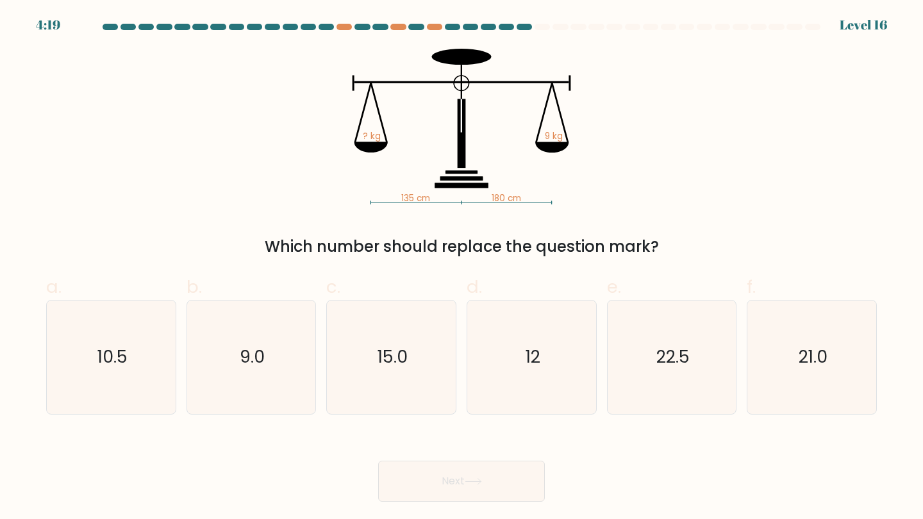
click at [410, 478] on button "Next" at bounding box center [461, 481] width 167 height 41
click at [297, 179] on icon "135 cm 180 cm ? kg 9 kg" at bounding box center [461, 127] width 385 height 156
click at [532, 355] on text "12" at bounding box center [533, 358] width 15 height 24
click at [462, 268] on input "d. 12" at bounding box center [462, 264] width 1 height 8
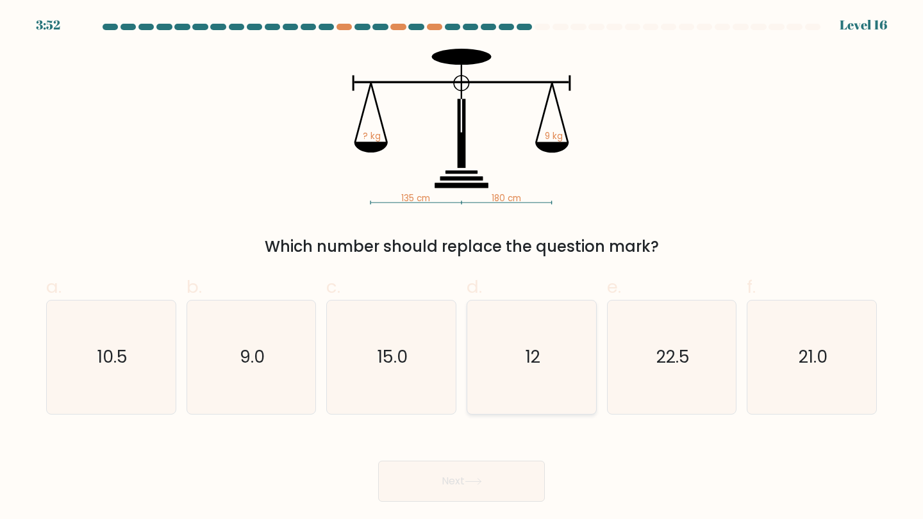
radio input "true"
click at [481, 487] on button "Next" at bounding box center [461, 481] width 167 height 41
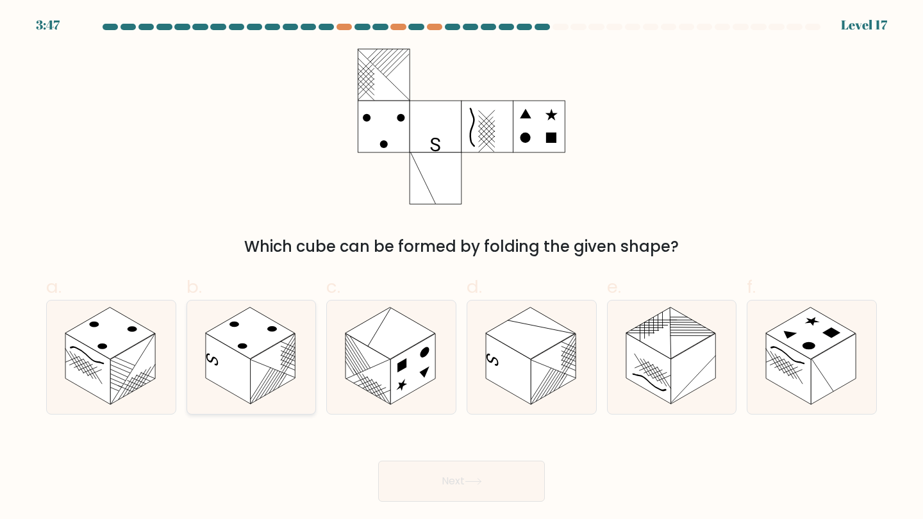
click at [270, 340] on rect at bounding box center [250, 334] width 90 height 52
click at [462, 268] on input "b." at bounding box center [462, 264] width 1 height 8
radio input "true"
click at [432, 489] on button "Next" at bounding box center [461, 481] width 167 height 41
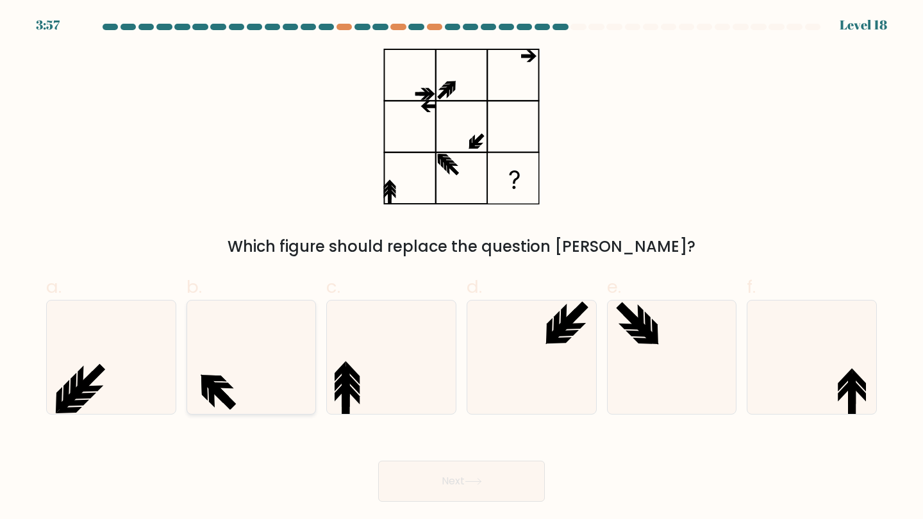
click at [290, 381] on icon at bounding box center [251, 357] width 113 height 113
click at [462, 268] on input "b." at bounding box center [462, 264] width 1 height 8
radio input "true"
click at [445, 481] on button "Next" at bounding box center [461, 481] width 167 height 41
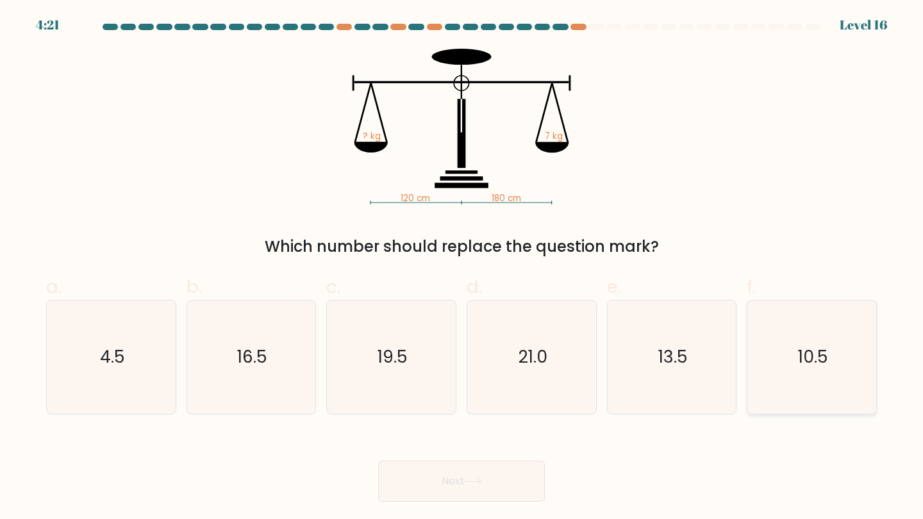
click at [815, 348] on text "10.5" at bounding box center [813, 358] width 30 height 24
click at [462, 268] on input "f. 10.5" at bounding box center [462, 264] width 1 height 8
radio input "true"
click at [510, 488] on button "Next" at bounding box center [461, 481] width 167 height 41
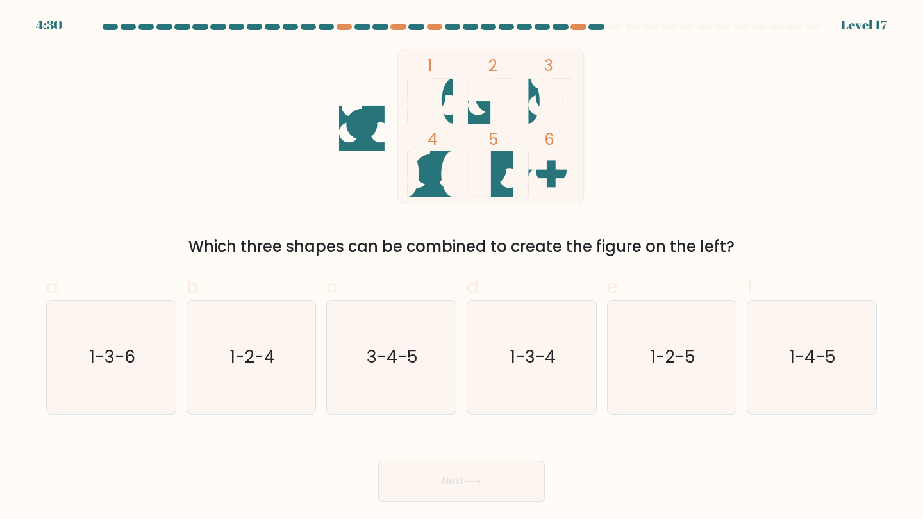
click at [446, 113] on rect at bounding box center [490, 126] width 187 height 155
click at [529, 108] on icon at bounding box center [551, 101] width 46 height 46
click at [440, 99] on icon at bounding box center [430, 101] width 46 height 46
click at [465, 108] on rect at bounding box center [490, 126] width 187 height 155
click at [447, 124] on rect at bounding box center [490, 126] width 187 height 155
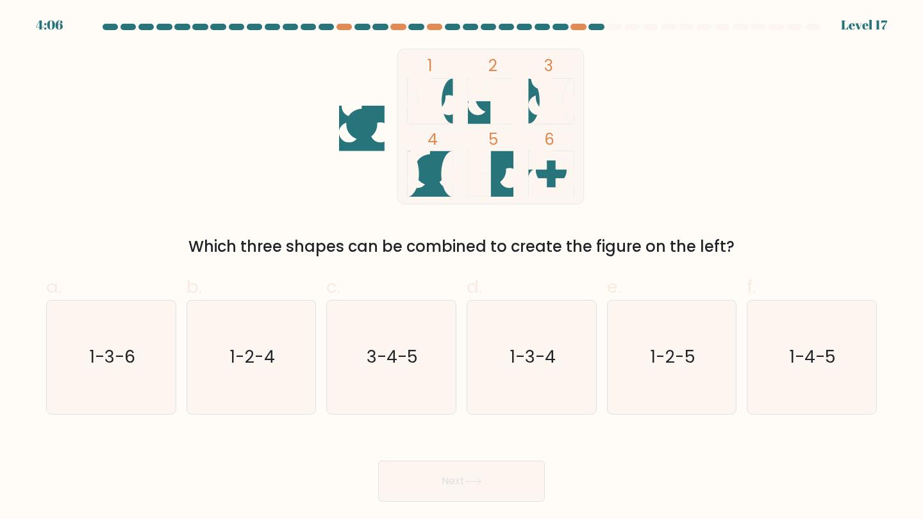
click at [457, 125] on rect at bounding box center [490, 126] width 187 height 155
click at [447, 123] on icon at bounding box center [430, 101] width 46 height 46
click at [515, 119] on rect at bounding box center [490, 126] width 187 height 155
click at [453, 151] on rect at bounding box center [490, 126] width 187 height 155
click at [440, 437] on div "Next" at bounding box center [461, 466] width 846 height 72
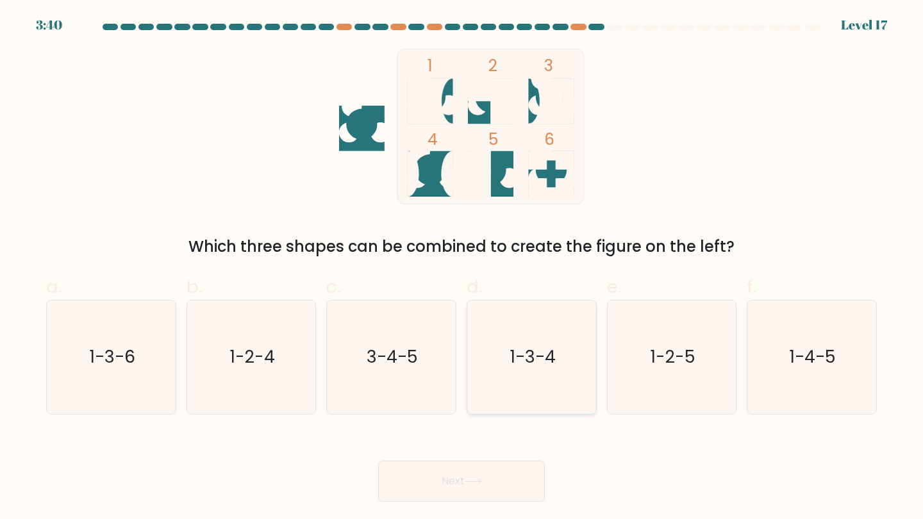
click at [567, 349] on icon "1-3-4" at bounding box center [531, 357] width 113 height 113
click at [462, 268] on input "d. 1-3-4" at bounding box center [462, 264] width 1 height 8
radio input "true"
click at [518, 483] on button "Next" at bounding box center [461, 481] width 167 height 41
click at [512, 483] on button "Next" at bounding box center [461, 481] width 167 height 41
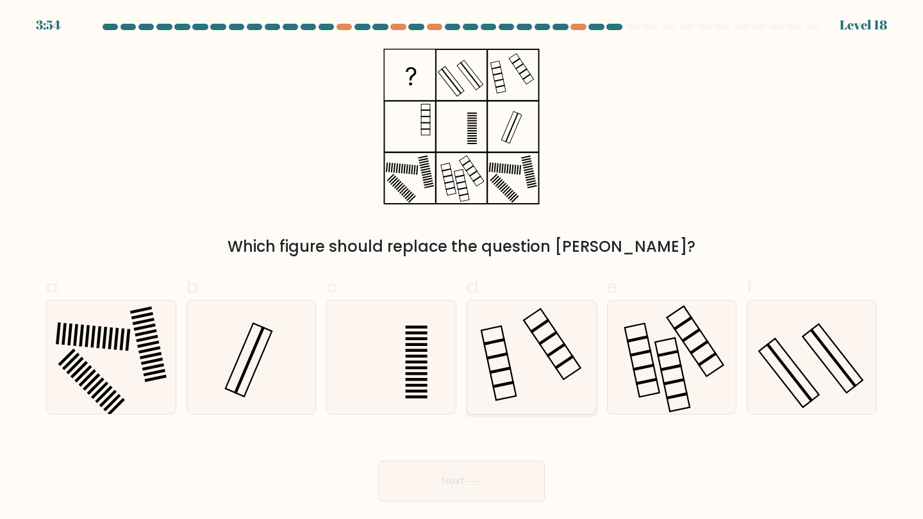
click at [531, 346] on icon at bounding box center [531, 357] width 113 height 113
click at [462, 268] on input "d." at bounding box center [462, 264] width 1 height 8
radio input "true"
click at [502, 481] on button "Next" at bounding box center [461, 481] width 167 height 41
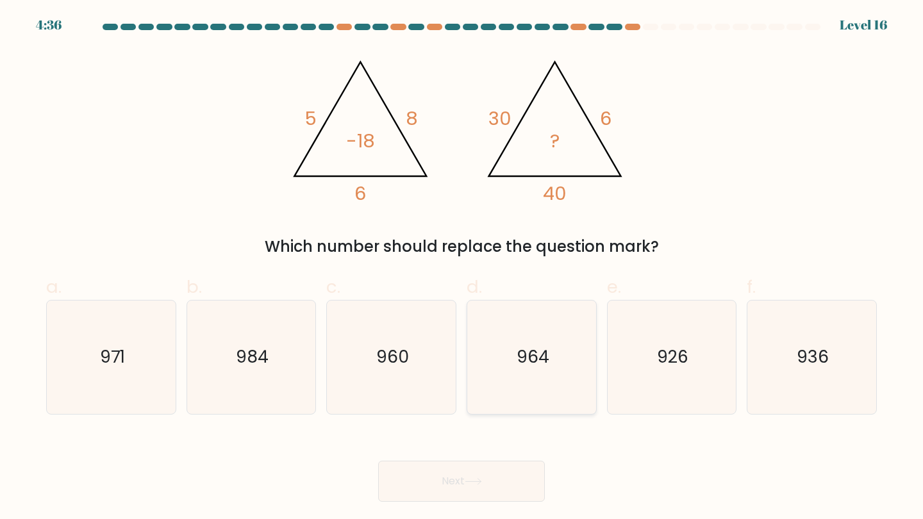
click at [530, 356] on text "964" at bounding box center [533, 358] width 33 height 24
click at [462, 268] on input "d. 964" at bounding box center [462, 264] width 1 height 8
radio input "true"
click at [508, 470] on button "Next" at bounding box center [461, 481] width 167 height 41
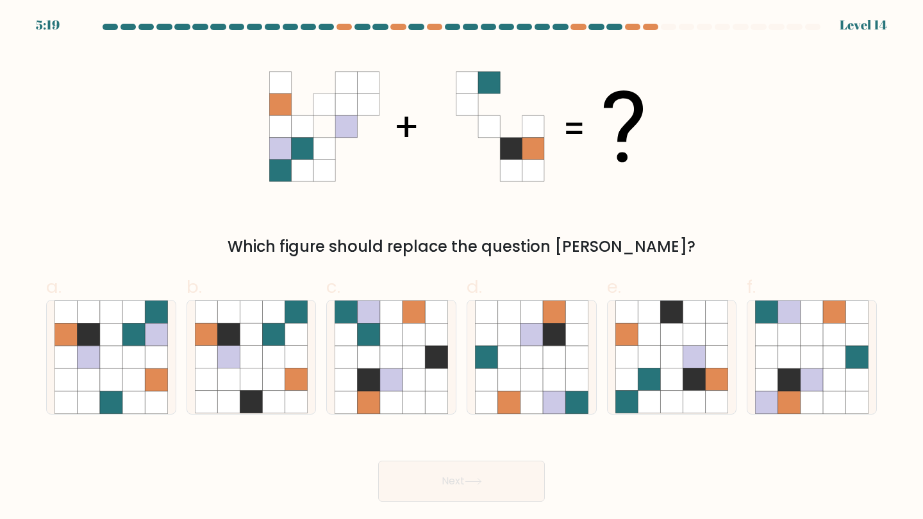
click at [489, 486] on button "Next" at bounding box center [461, 481] width 167 height 41
click at [401, 372] on icon at bounding box center [391, 380] width 22 height 22
click at [462, 268] on input "c." at bounding box center [462, 264] width 1 height 8
radio input "true"
click at [463, 476] on button "Next" at bounding box center [461, 481] width 167 height 41
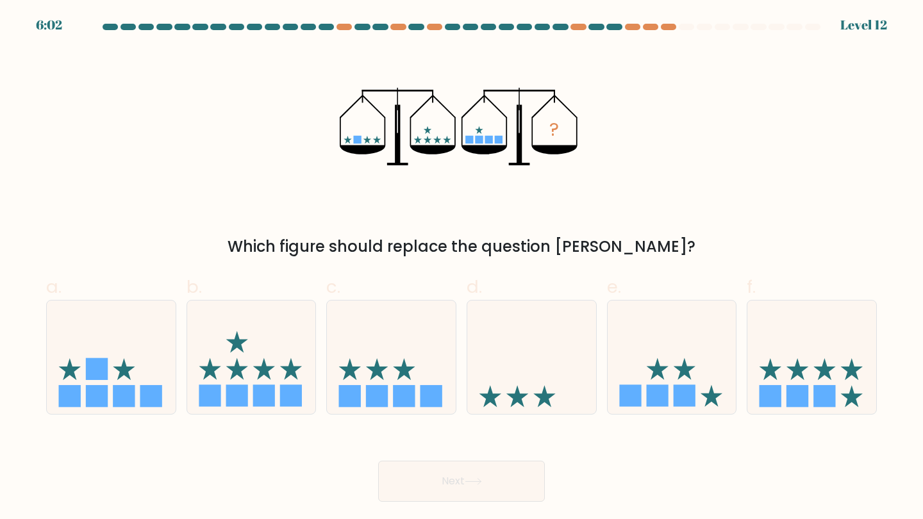
click at [512, 487] on button "Next" at bounding box center [461, 481] width 167 height 41
click at [563, 370] on icon at bounding box center [531, 357] width 129 height 106
click at [462, 268] on input "d." at bounding box center [462, 264] width 1 height 8
radio input "true"
click at [522, 511] on body "6:02 Level 12" at bounding box center [461, 259] width 923 height 519
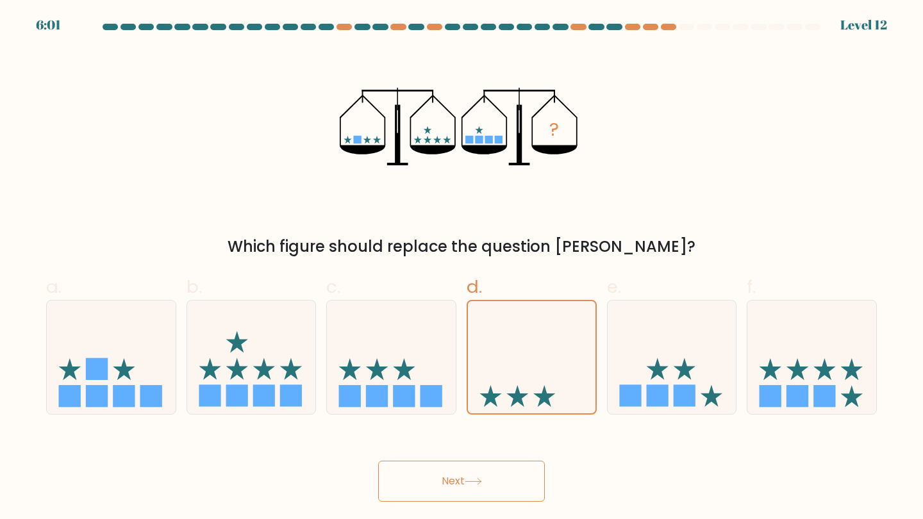
click at [522, 487] on button "Next" at bounding box center [461, 481] width 167 height 41
click at [522, 488] on button "Next" at bounding box center [461, 481] width 167 height 41
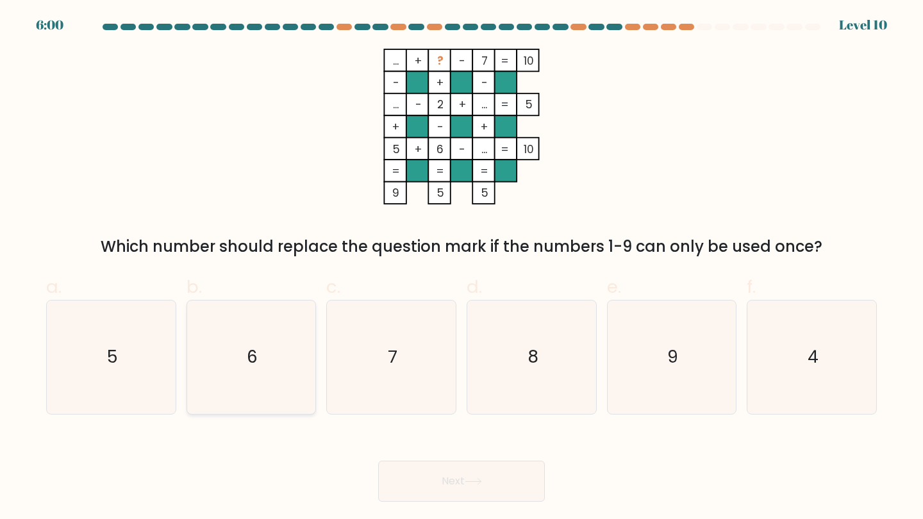
click at [268, 363] on icon "6" at bounding box center [251, 357] width 113 height 113
click at [462, 268] on input "b. 6" at bounding box center [462, 264] width 1 height 8
radio input "true"
click at [521, 488] on button "Next" at bounding box center [461, 481] width 167 height 41
click at [521, 465] on button "Next" at bounding box center [461, 481] width 167 height 41
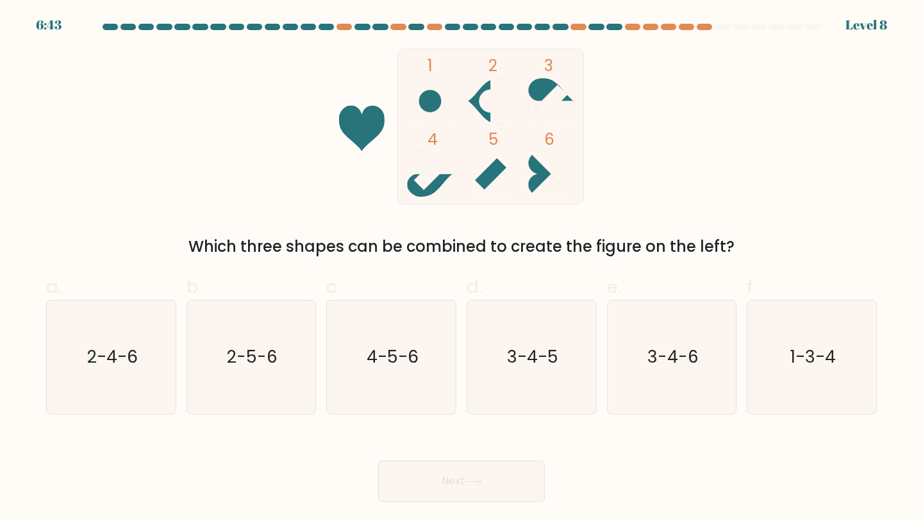
click at [520, 468] on button "Next" at bounding box center [461, 481] width 167 height 41
click at [520, 330] on icon "3-4-5" at bounding box center [531, 357] width 113 height 113
click at [462, 268] on input "d. 3-4-5" at bounding box center [462, 264] width 1 height 8
radio input "true"
click at [522, 494] on button "Next" at bounding box center [461, 481] width 167 height 41
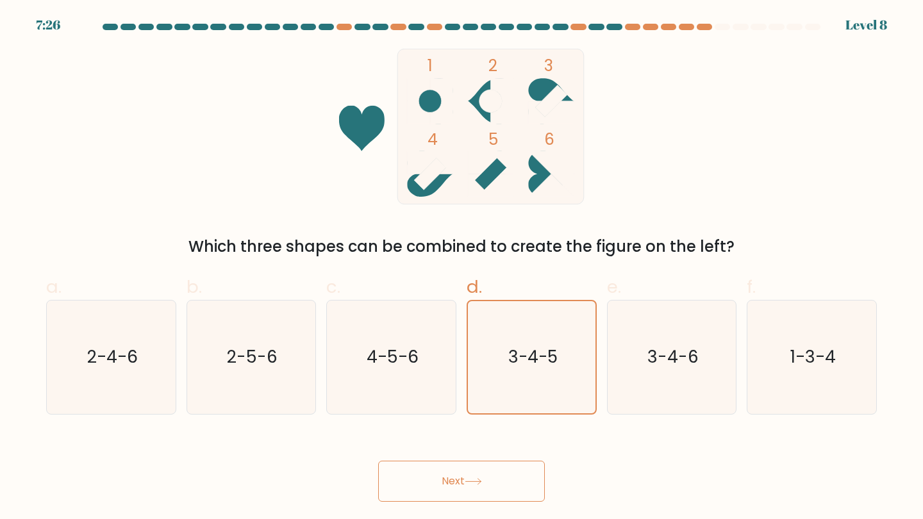
click at [522, 481] on button "Next" at bounding box center [461, 481] width 167 height 41
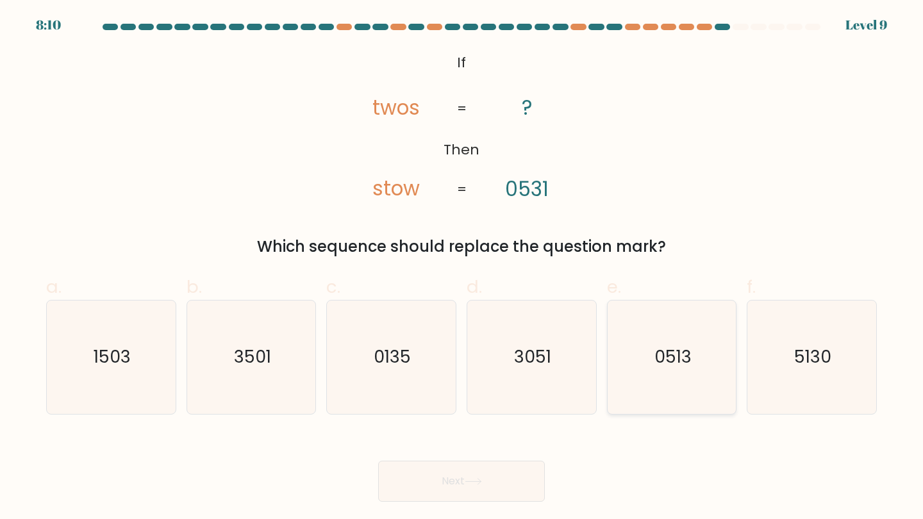
click at [693, 308] on icon "0513" at bounding box center [671, 357] width 113 height 113
click at [462, 268] on input "e. 0513" at bounding box center [462, 264] width 1 height 8
radio input "true"
click at [507, 476] on button "Next" at bounding box center [461, 481] width 167 height 41
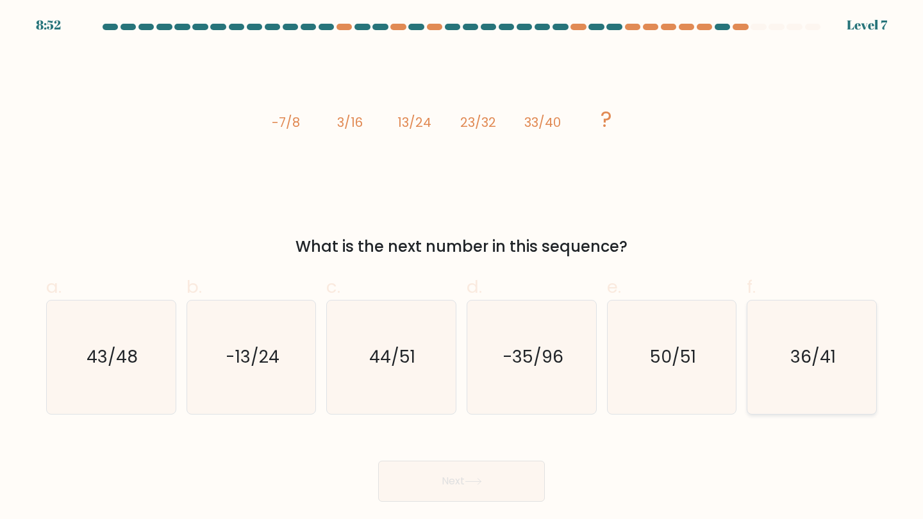
click at [803, 352] on text "36/41" at bounding box center [813, 358] width 46 height 24
click at [462, 268] on input "f. 36/41" at bounding box center [462, 264] width 1 height 8
radio input "true"
click at [510, 484] on button "Next" at bounding box center [461, 481] width 167 height 41
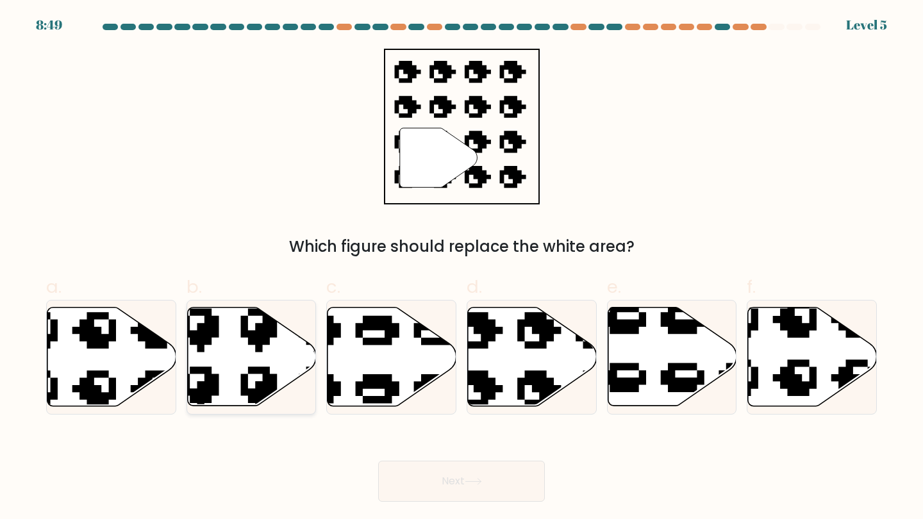
click at [285, 371] on icon at bounding box center [251, 357] width 129 height 99
click at [462, 268] on input "b." at bounding box center [462, 264] width 1 height 8
radio input "true"
click at [408, 460] on div "Next" at bounding box center [461, 466] width 846 height 72
click at [410, 474] on button "Next" at bounding box center [461, 481] width 167 height 41
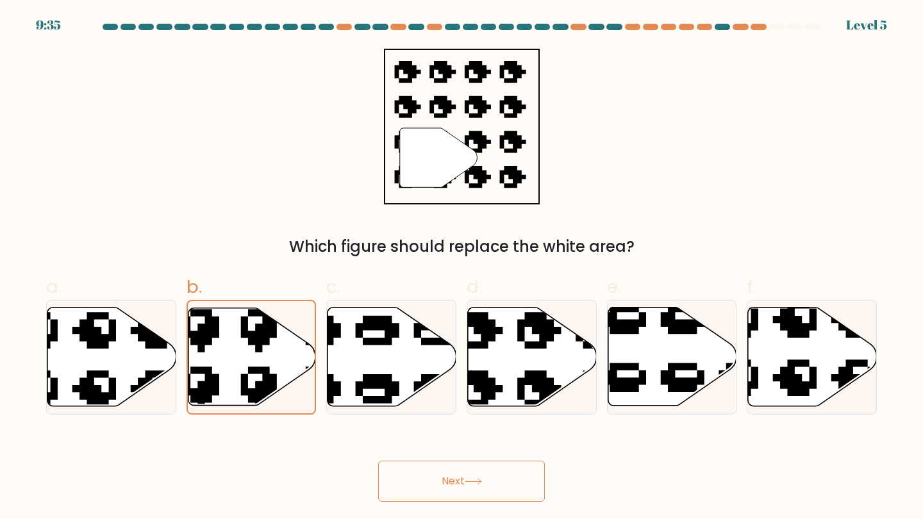
click at [410, 474] on button "Next" at bounding box center [461, 481] width 167 height 41
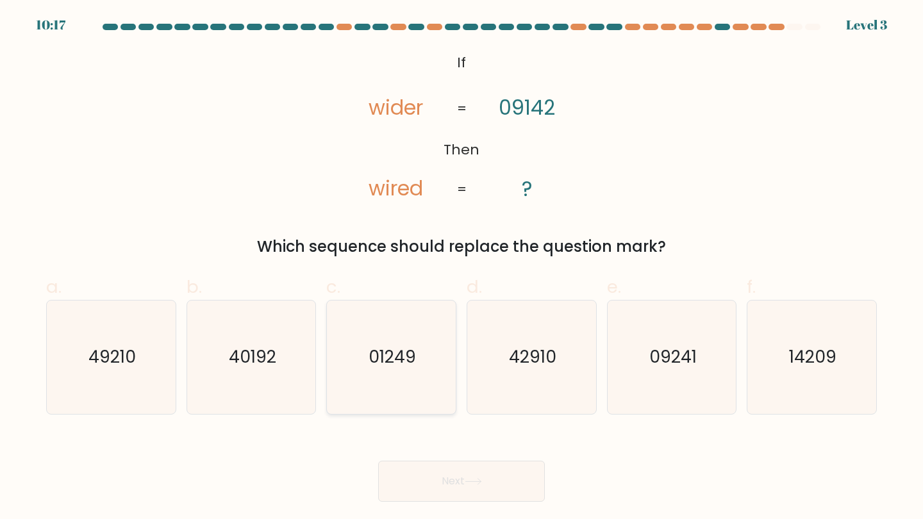
click at [447, 374] on icon "01249" at bounding box center [391, 357] width 113 height 113
click at [462, 268] on input "c. 01249" at bounding box center [462, 264] width 1 height 8
radio input "true"
click at [483, 468] on button "Next" at bounding box center [461, 481] width 167 height 41
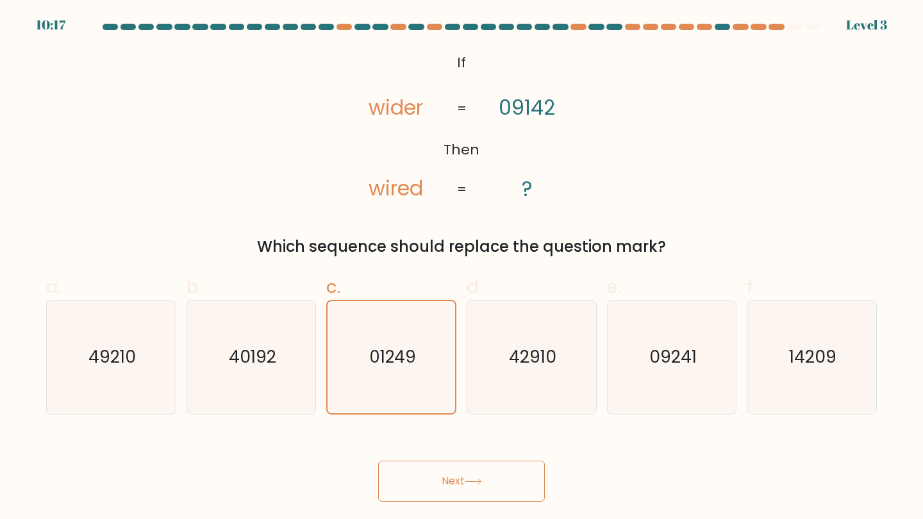
click at [483, 468] on button "Next" at bounding box center [461, 481] width 167 height 41
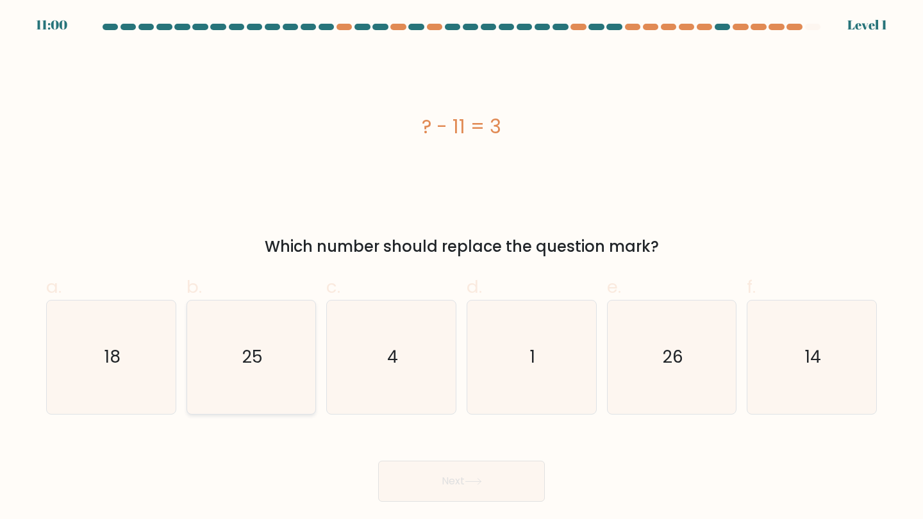
drag, startPoint x: 273, startPoint y: 360, endPoint x: 284, endPoint y: 360, distance: 10.9
click at [272, 360] on icon "25" at bounding box center [251, 357] width 113 height 113
click at [462, 268] on input "b. 25" at bounding box center [462, 264] width 1 height 8
radio input "true"
click at [496, 459] on div "Next" at bounding box center [461, 466] width 846 height 72
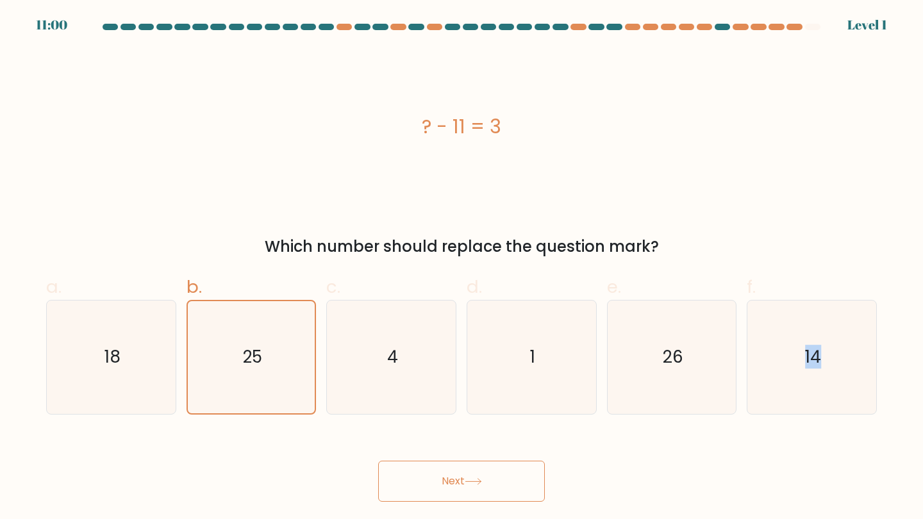
click at [496, 460] on div "Next" at bounding box center [461, 466] width 846 height 72
click at [496, 461] on button "Next" at bounding box center [461, 481] width 167 height 41
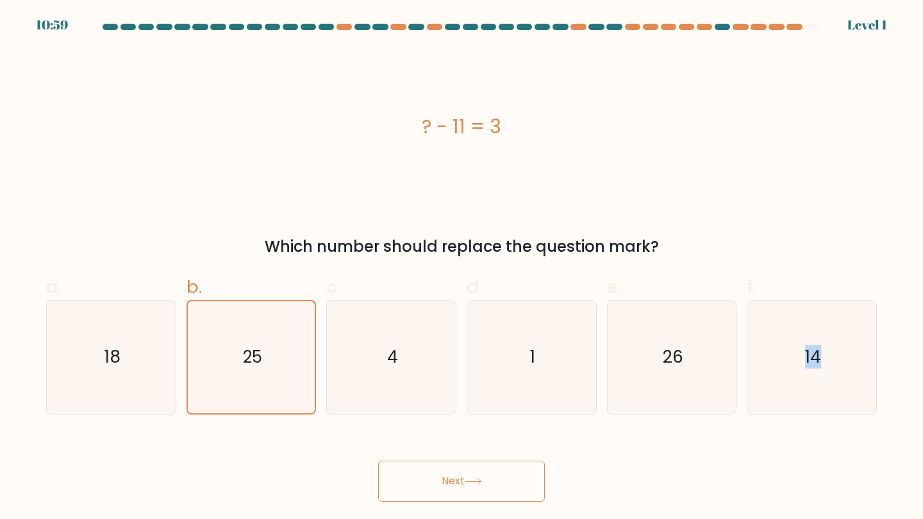
click at [496, 464] on button "Next" at bounding box center [461, 481] width 167 height 41
click at [490, 467] on button "Next" at bounding box center [461, 481] width 167 height 41
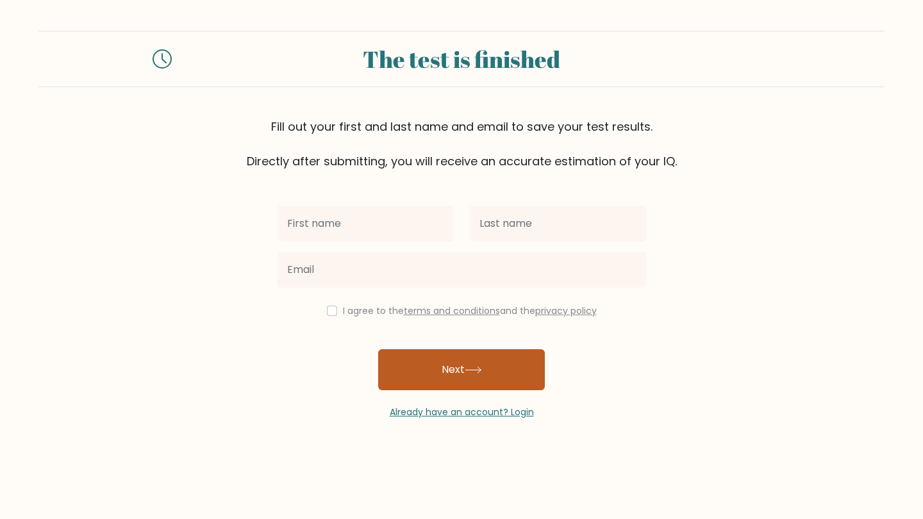
click at [496, 357] on button "Next" at bounding box center [461, 369] width 167 height 41
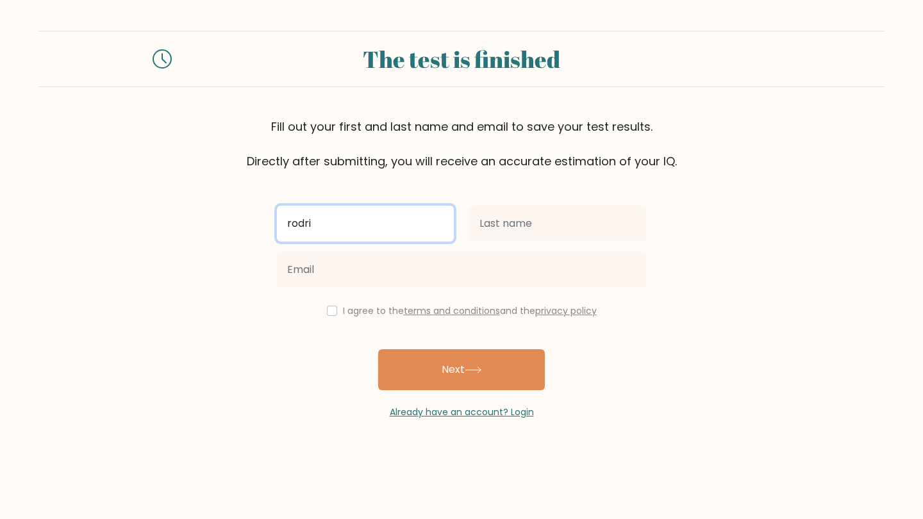
type input "rodri"
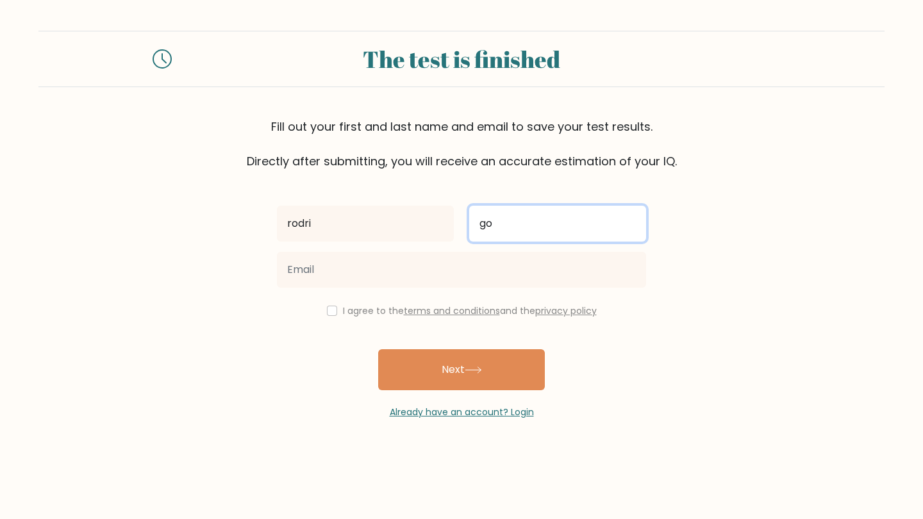
type input "go"
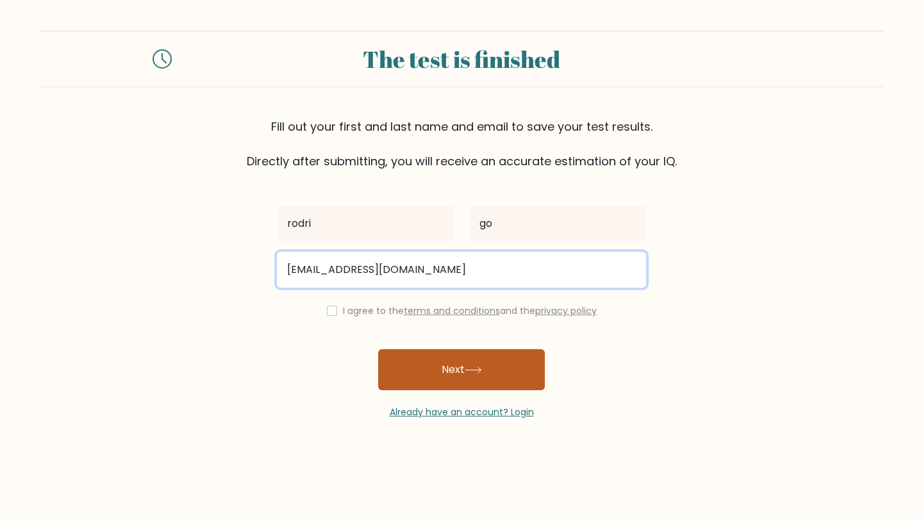
type input "1208.rodri@hotmai.com"
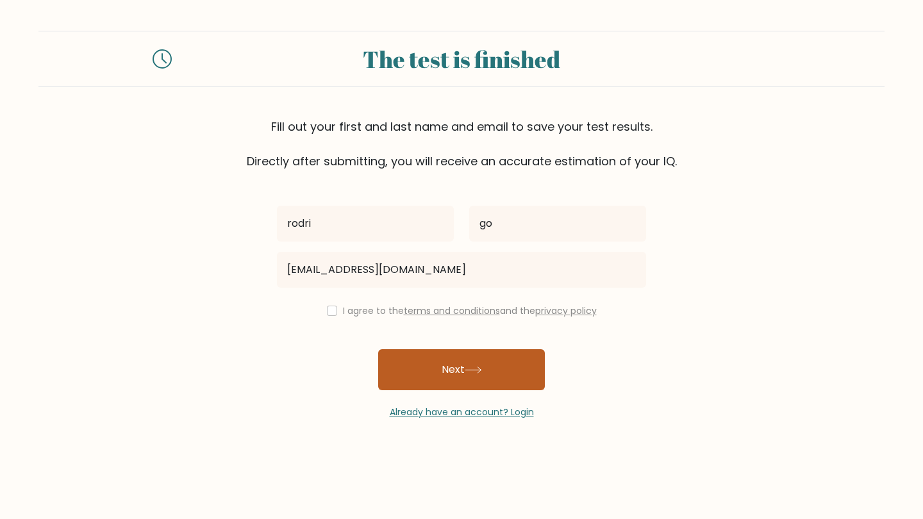
click at [498, 362] on button "Next" at bounding box center [461, 369] width 167 height 41
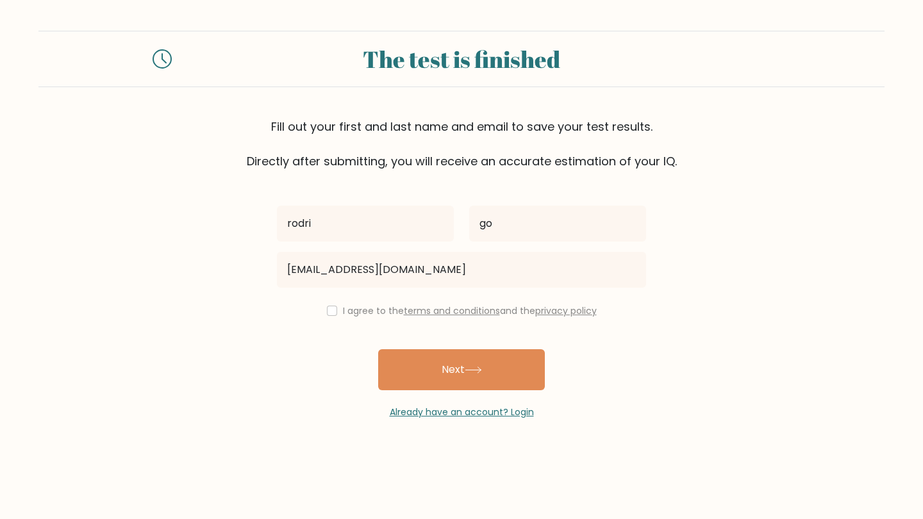
click at [327, 312] on input "checkbox" at bounding box center [332, 311] width 10 height 10
checkbox input "true"
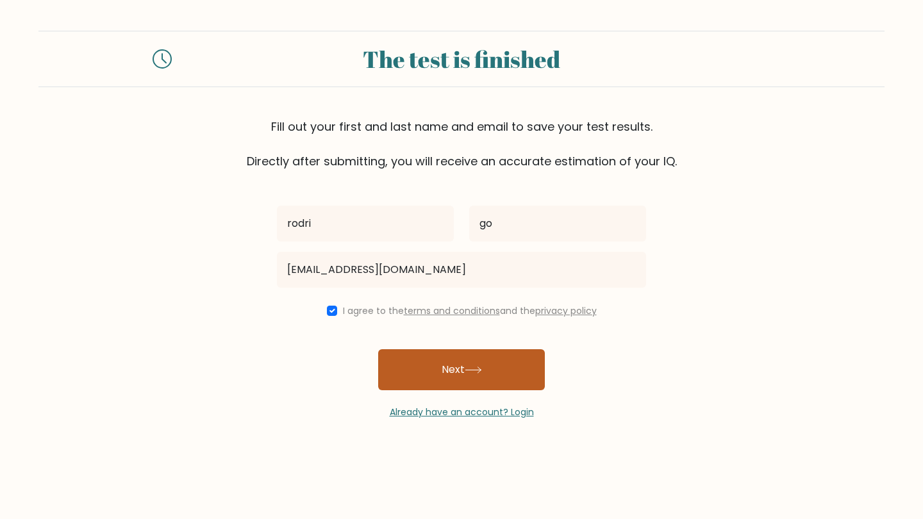
click at [435, 371] on button "Next" at bounding box center [461, 369] width 167 height 41
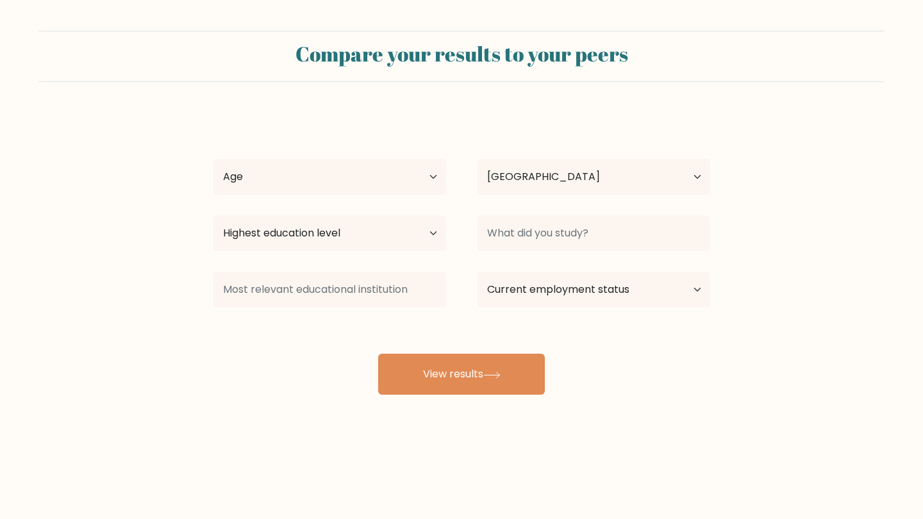
select select "IN"
select select "min_18"
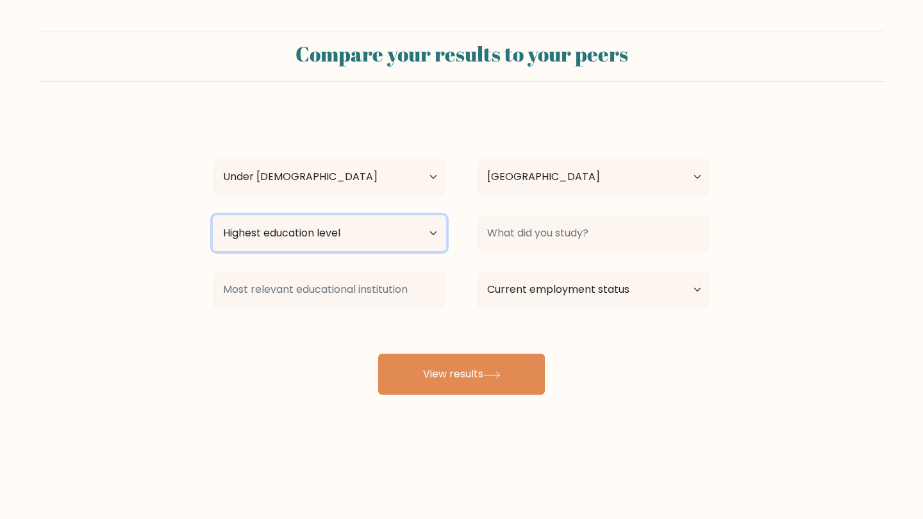
select select "upper_secondary"
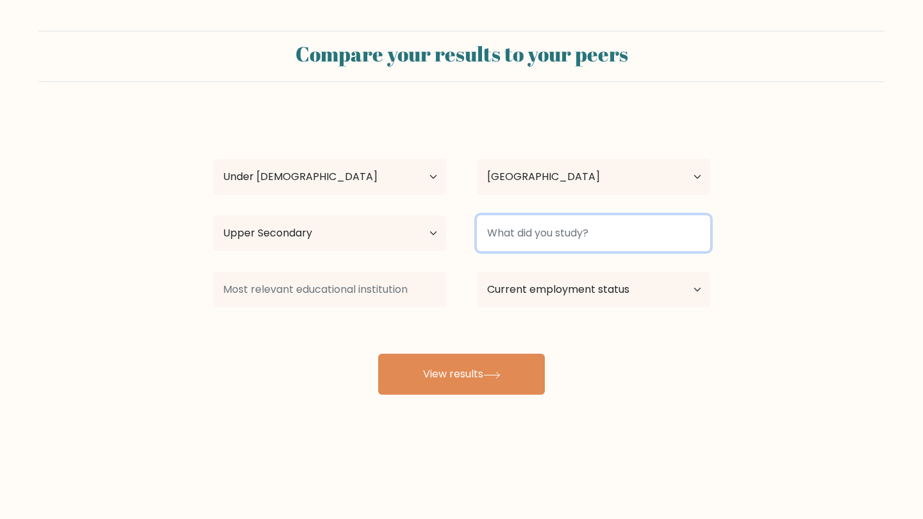
click at [556, 248] on input at bounding box center [593, 233] width 233 height 36
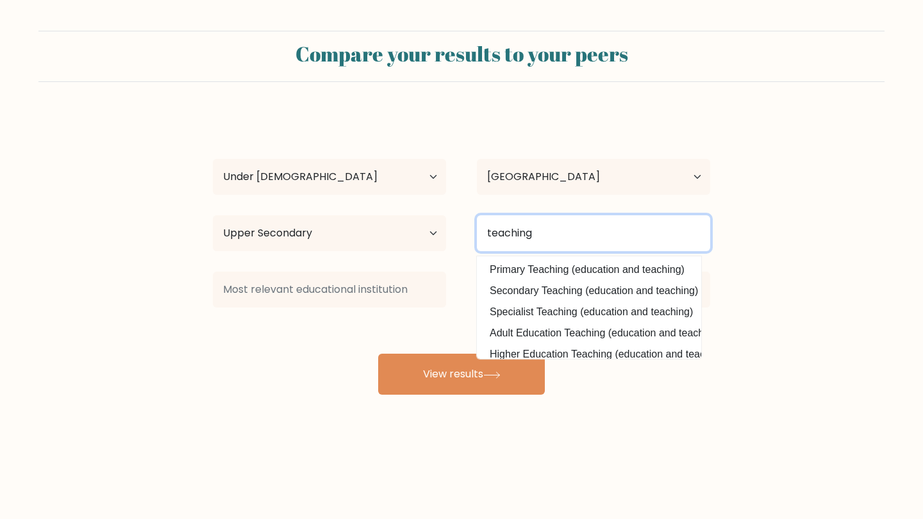
type input "teaching"
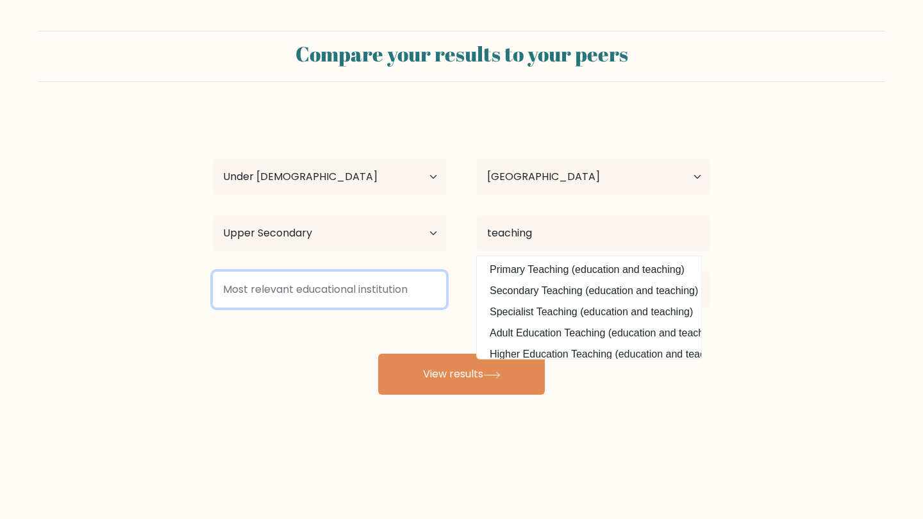
click at [413, 288] on input at bounding box center [329, 290] width 233 height 36
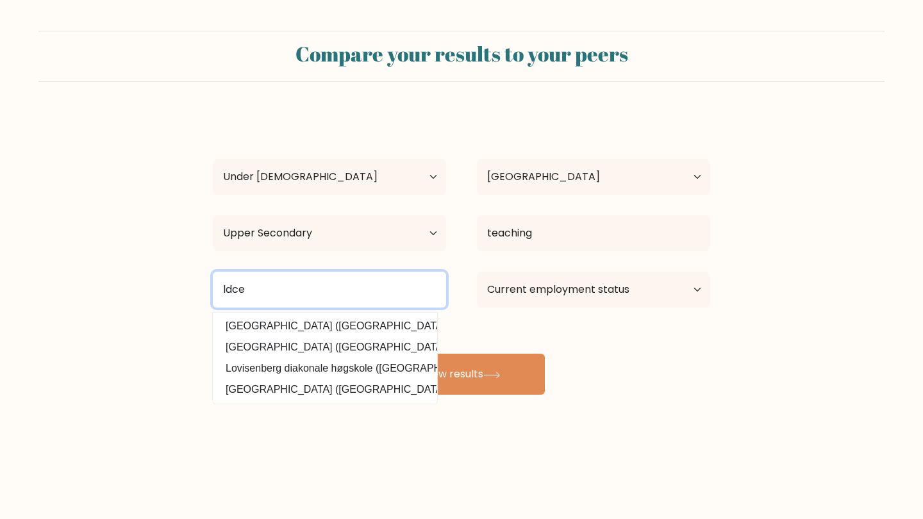
type input "lace"
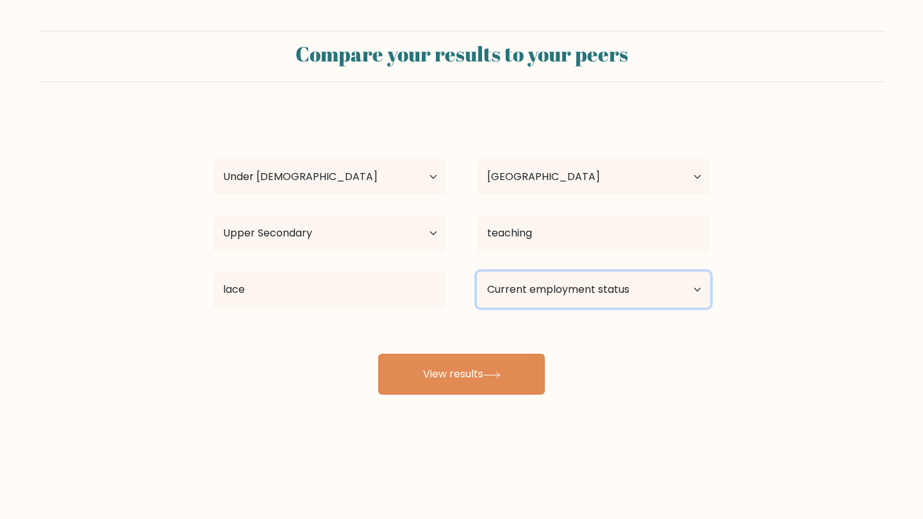
select select "other"
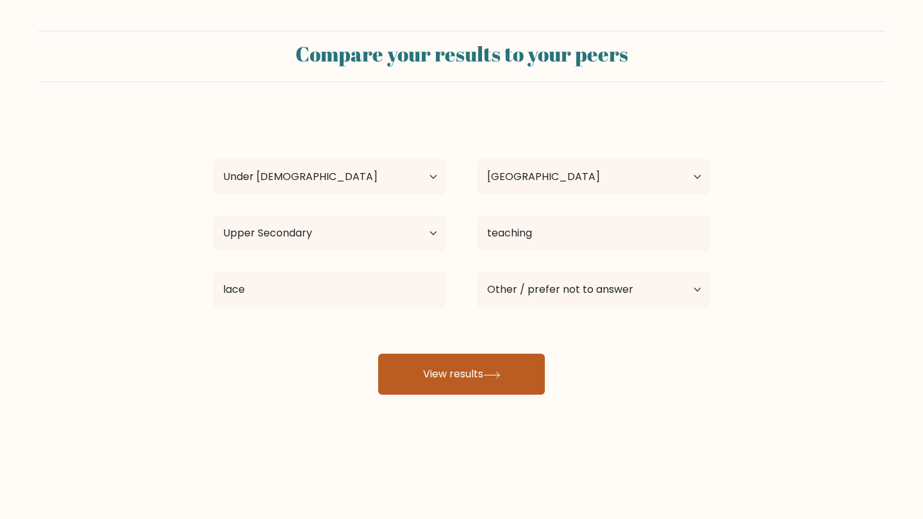
click at [506, 379] on button "View results" at bounding box center [461, 374] width 167 height 41
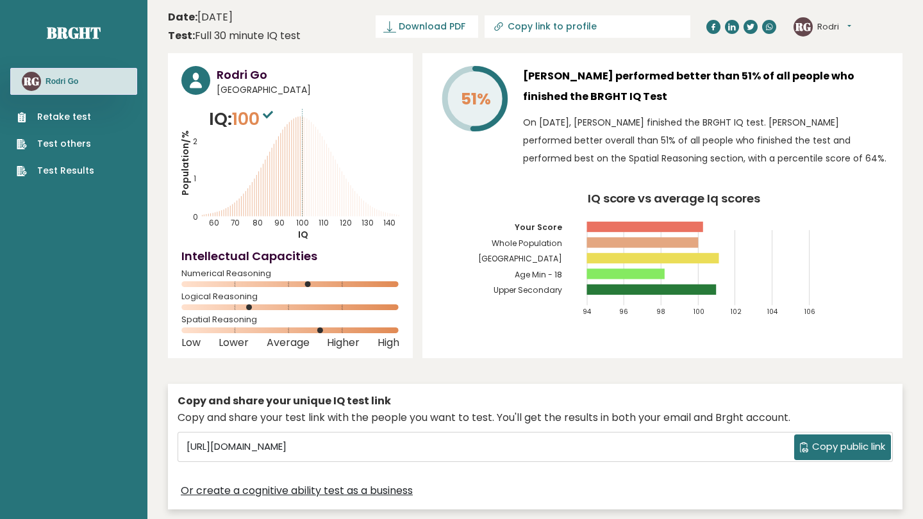
click at [844, 19] on div "[PERSON_NAME][GEOGRAPHIC_DATA] Dashboard Profile Settings Logout" at bounding box center [823, 26] width 58 height 19
click at [844, 28] on button "Rodri" at bounding box center [834, 27] width 34 height 13
